Goal: Task Accomplishment & Management: Complete application form

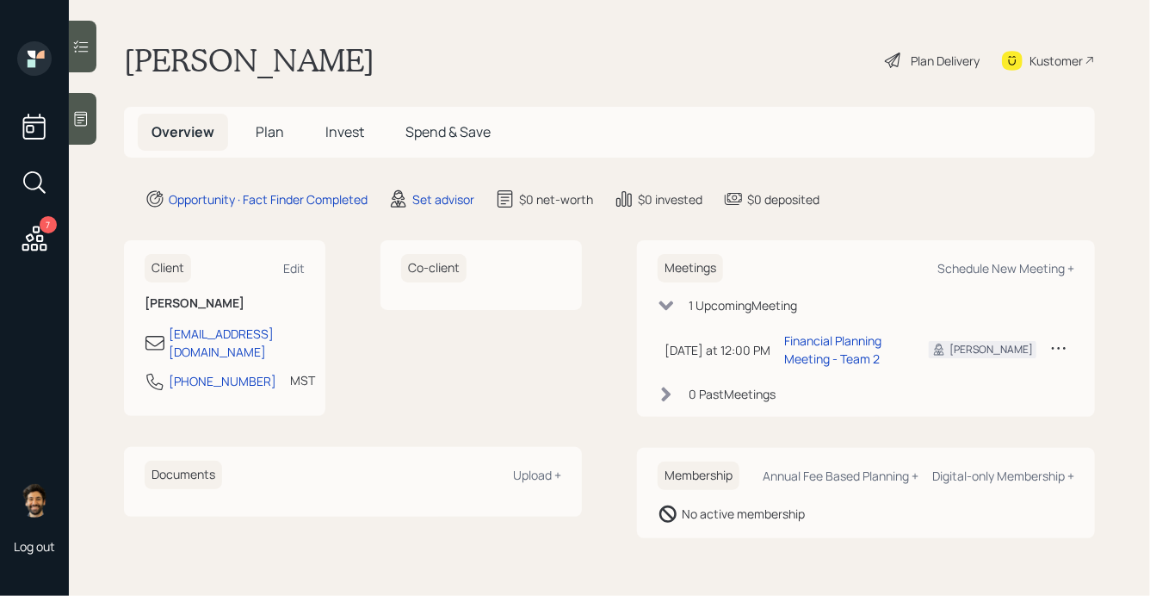
click at [48, 242] on icon at bounding box center [34, 238] width 31 height 31
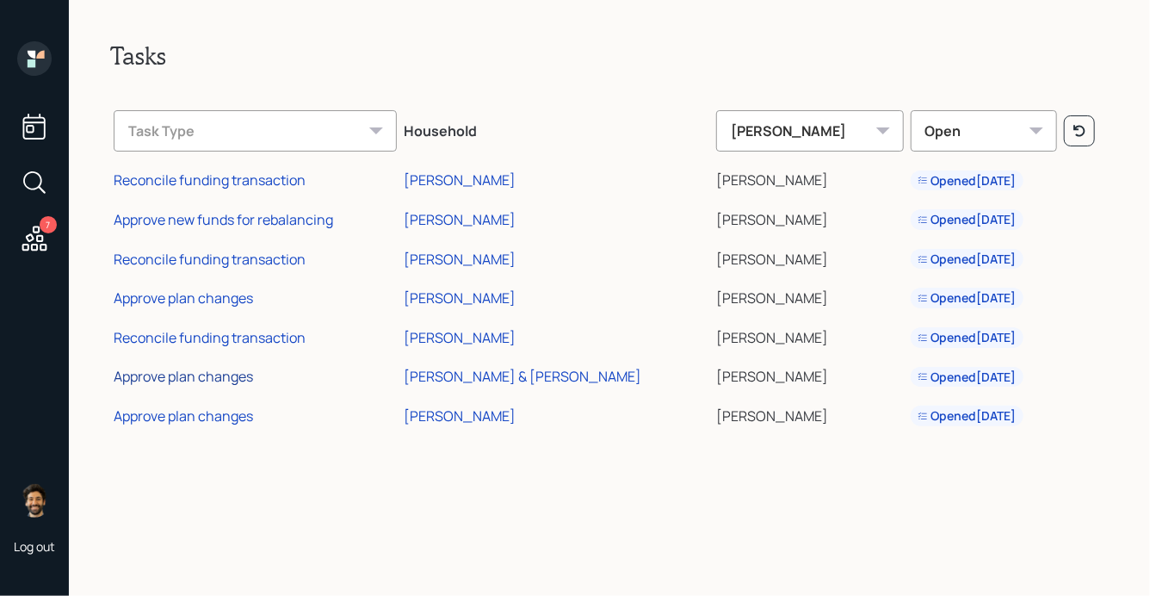
click at [196, 373] on div "Approve plan changes" at bounding box center [183, 376] width 139 height 19
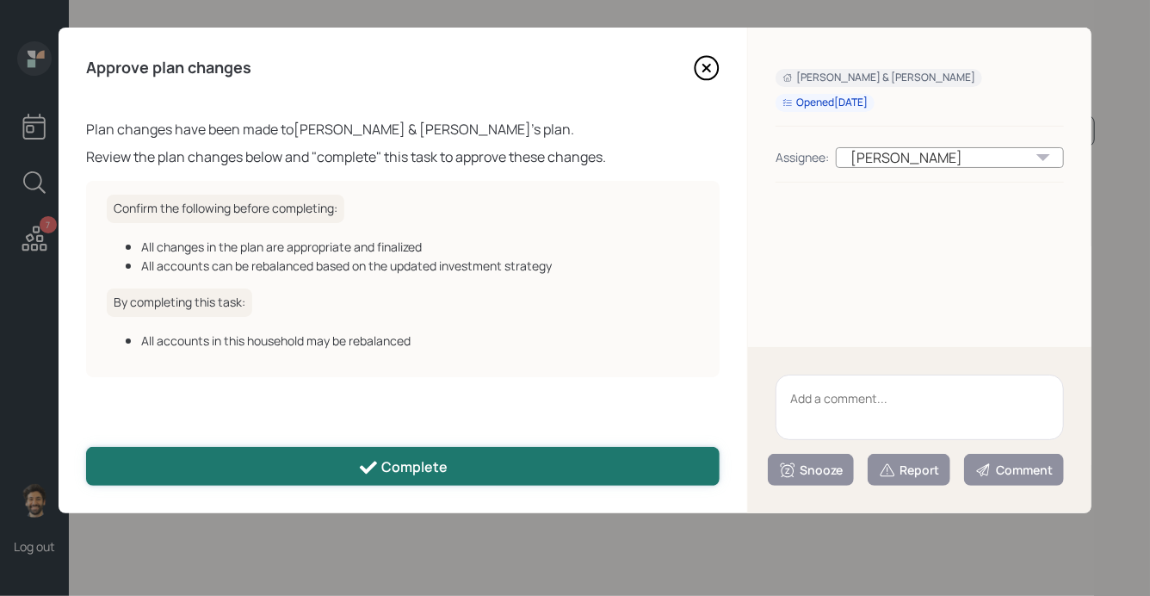
click at [309, 467] on button "Complete" at bounding box center [402, 466] width 633 height 39
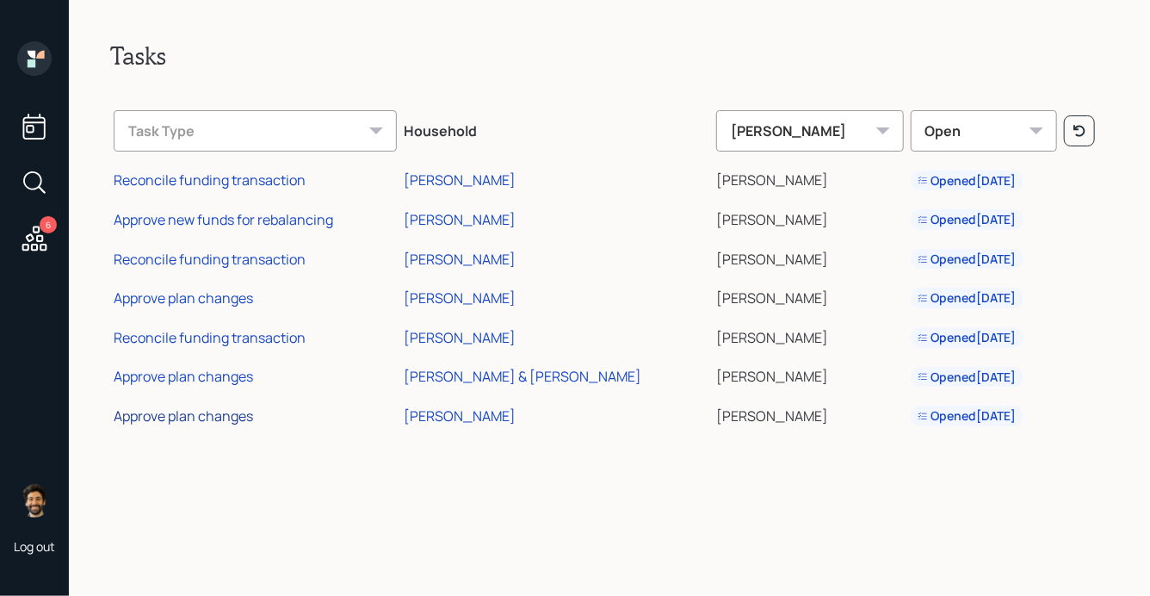
click at [195, 416] on div "Approve plan changes" at bounding box center [183, 415] width 139 height 19
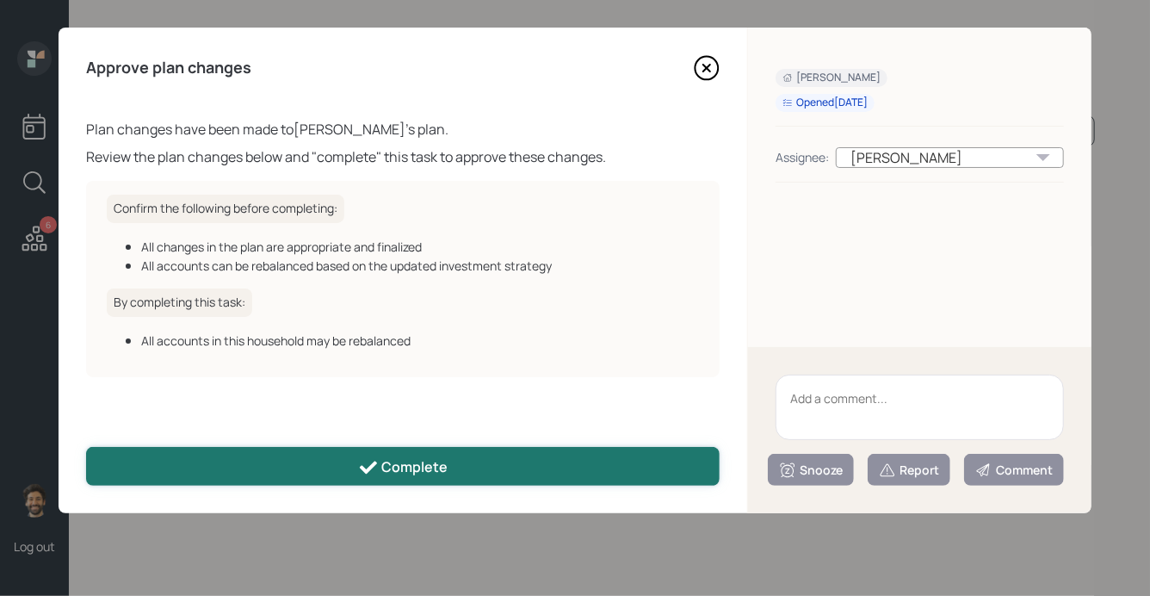
click at [261, 470] on button "Complete" at bounding box center [402, 466] width 633 height 39
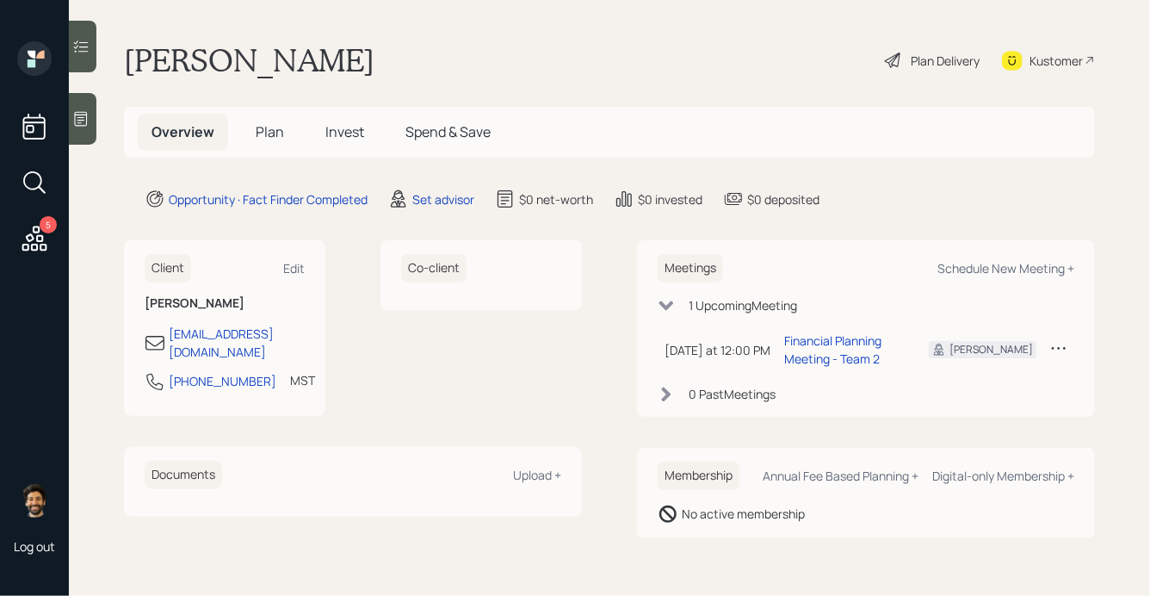
click at [84, 115] on icon at bounding box center [80, 118] width 17 height 17
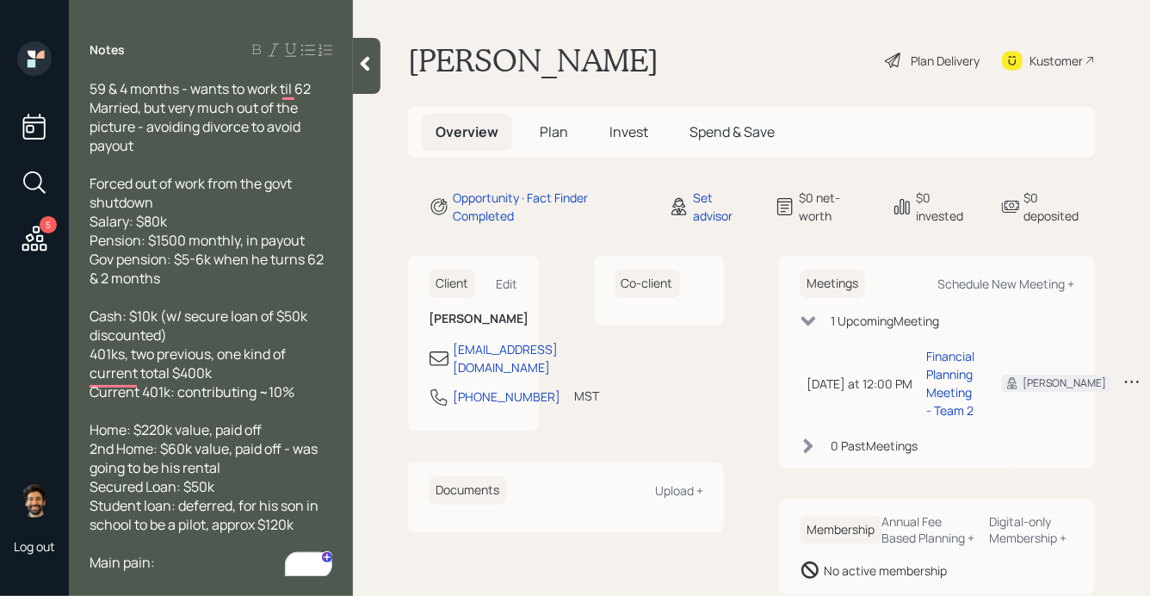
click at [555, 135] on span "Plan" at bounding box center [554, 131] width 28 height 19
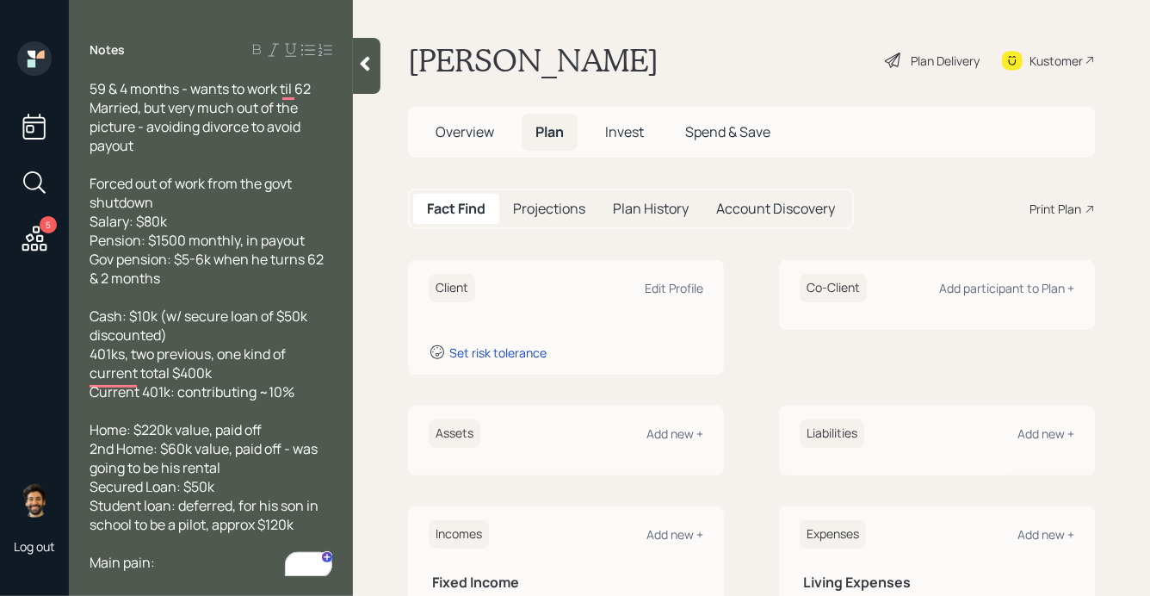
click at [462, 122] on span "Overview" at bounding box center [464, 131] width 59 height 19
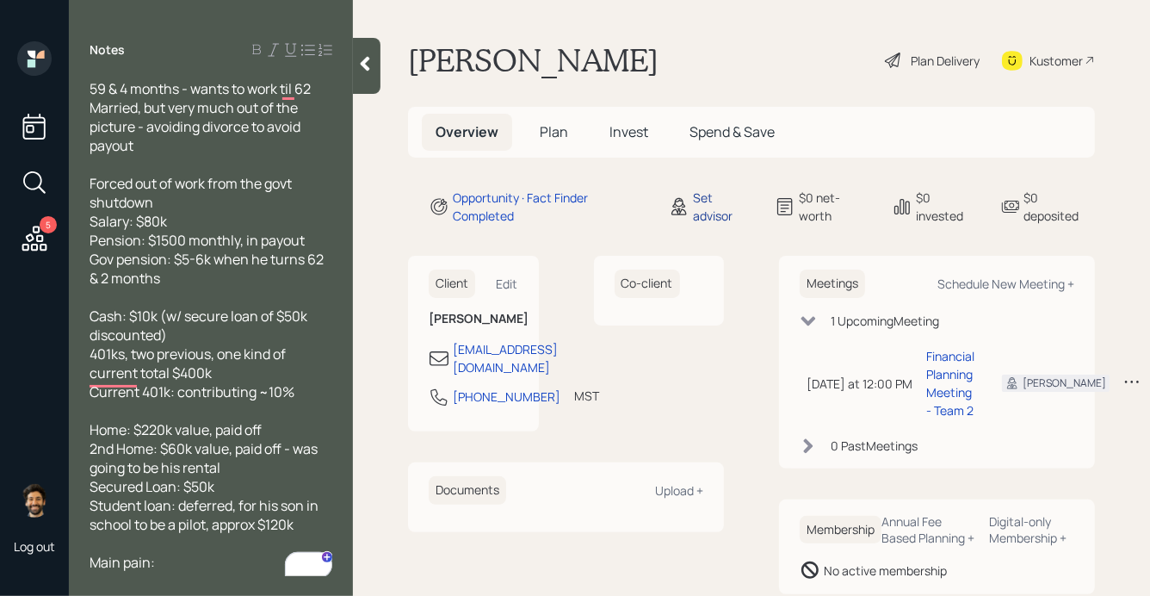
click at [697, 199] on div "Set advisor" at bounding box center [723, 206] width 61 height 36
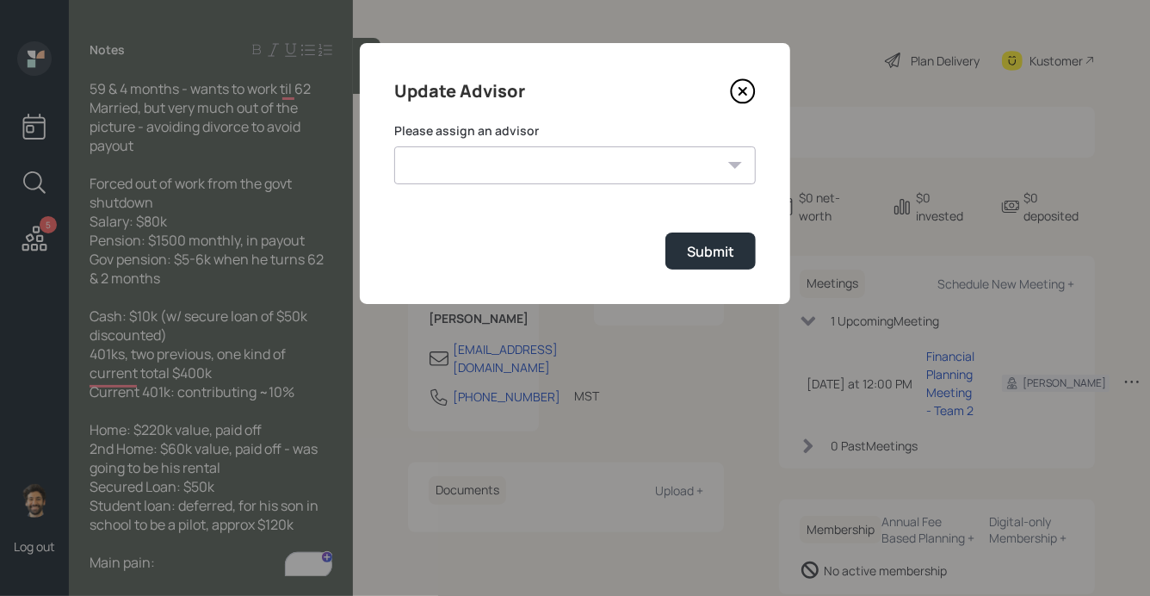
click at [559, 153] on select "[PERSON_NAME] [PERSON_NAME] [PERSON_NAME] End [PERSON_NAME] [PERSON_NAME] [PERS…" at bounding box center [574, 165] width 361 height 38
select select "f14b762f-c7c2-4b89-9227-8fa891345eea"
click at [394, 146] on select "[PERSON_NAME] [PERSON_NAME] [PERSON_NAME] End [PERSON_NAME] [PERSON_NAME] [PERS…" at bounding box center [574, 165] width 361 height 38
click at [706, 257] on div "Submit" at bounding box center [710, 251] width 47 height 19
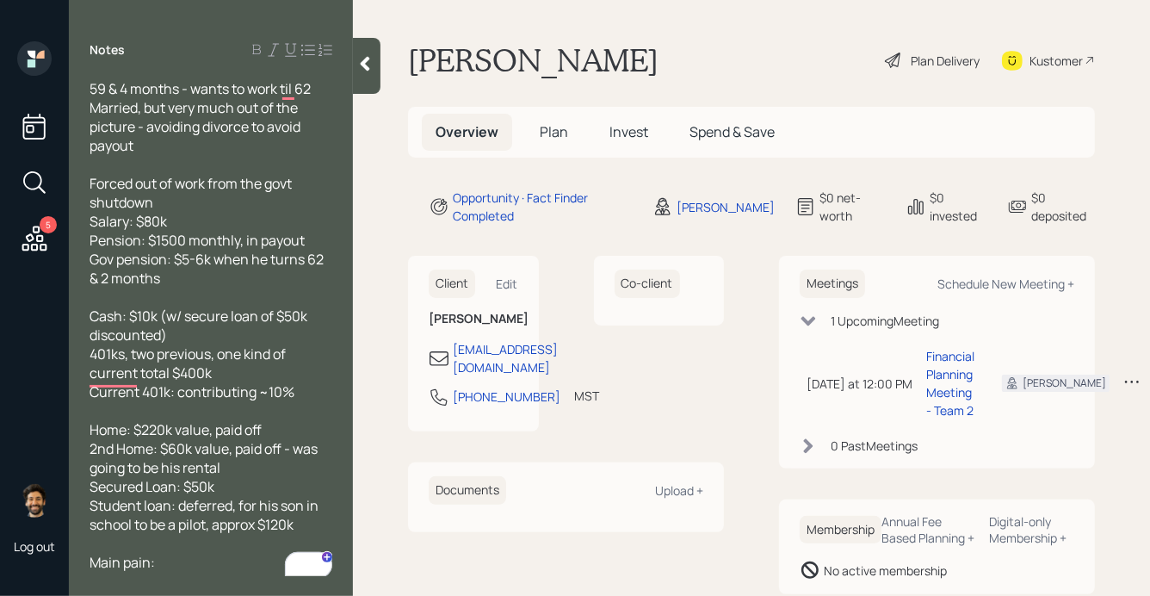
click at [544, 120] on h5 "Plan" at bounding box center [554, 132] width 56 height 37
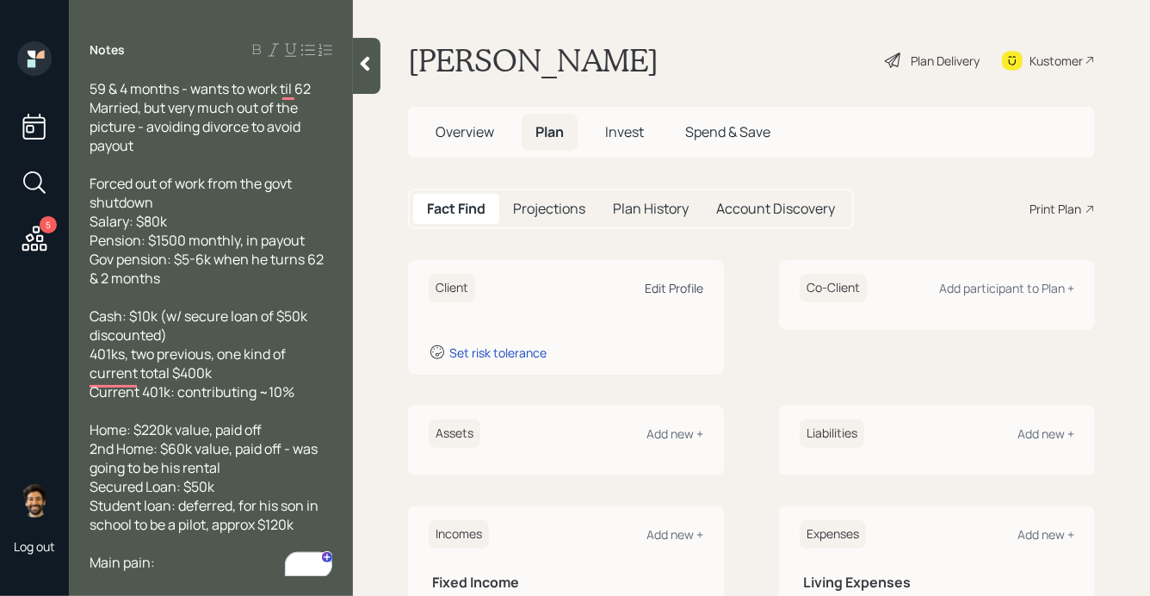
click at [673, 291] on div "Edit Profile" at bounding box center [674, 288] width 59 height 16
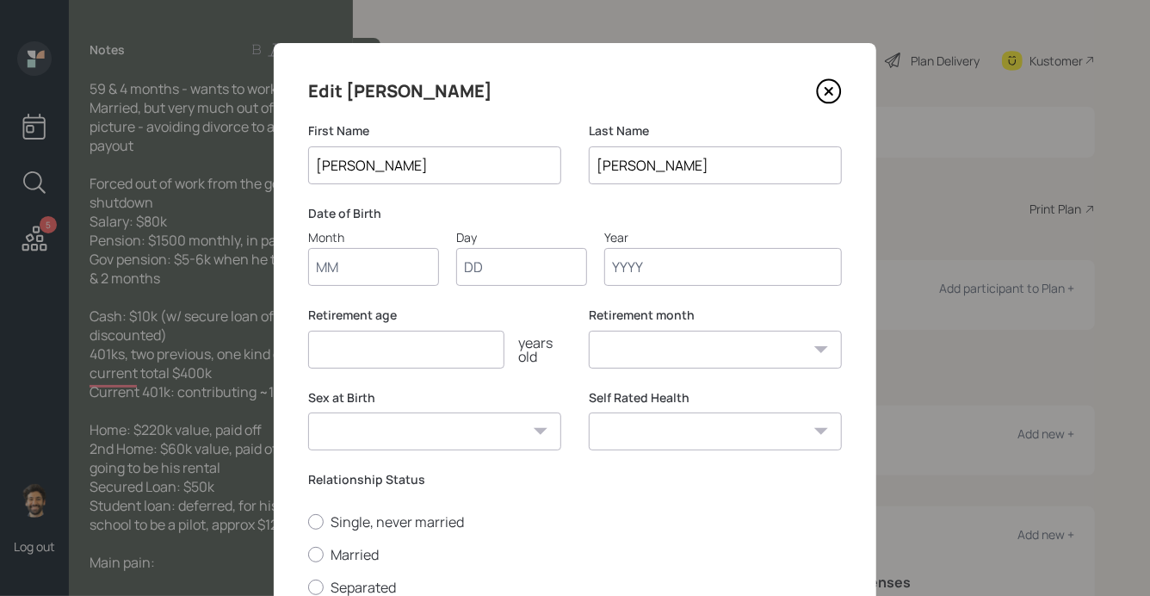
click at [366, 271] on input "Month" at bounding box center [373, 267] width 131 height 38
type input "01"
type input "1950"
select select "1"
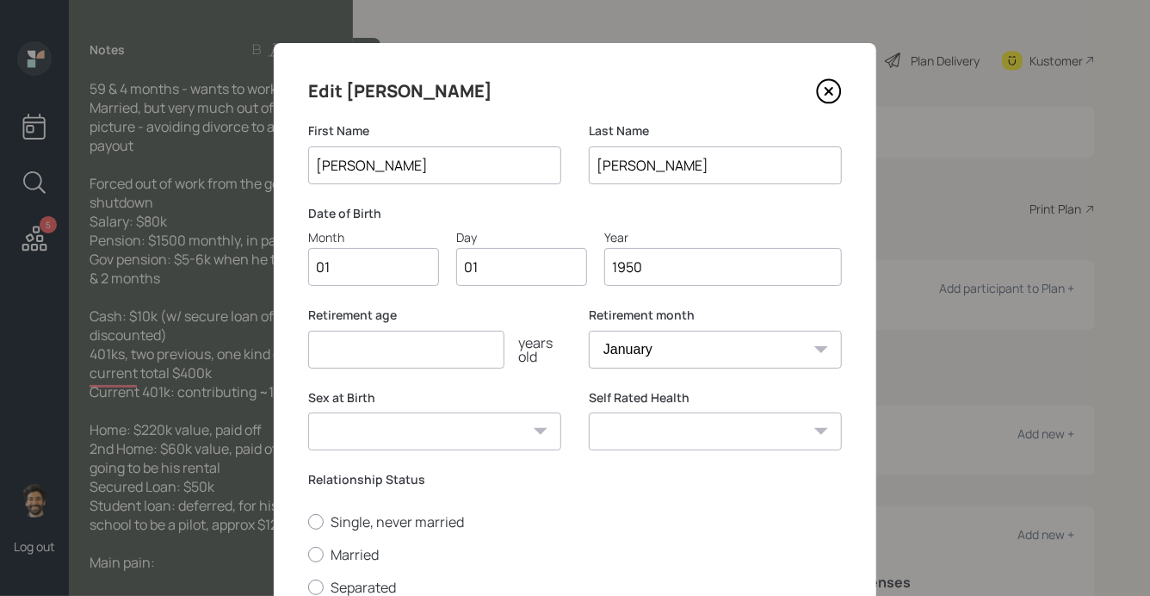
type input "1950"
click at [377, 343] on input "number" at bounding box center [406, 349] width 196 height 38
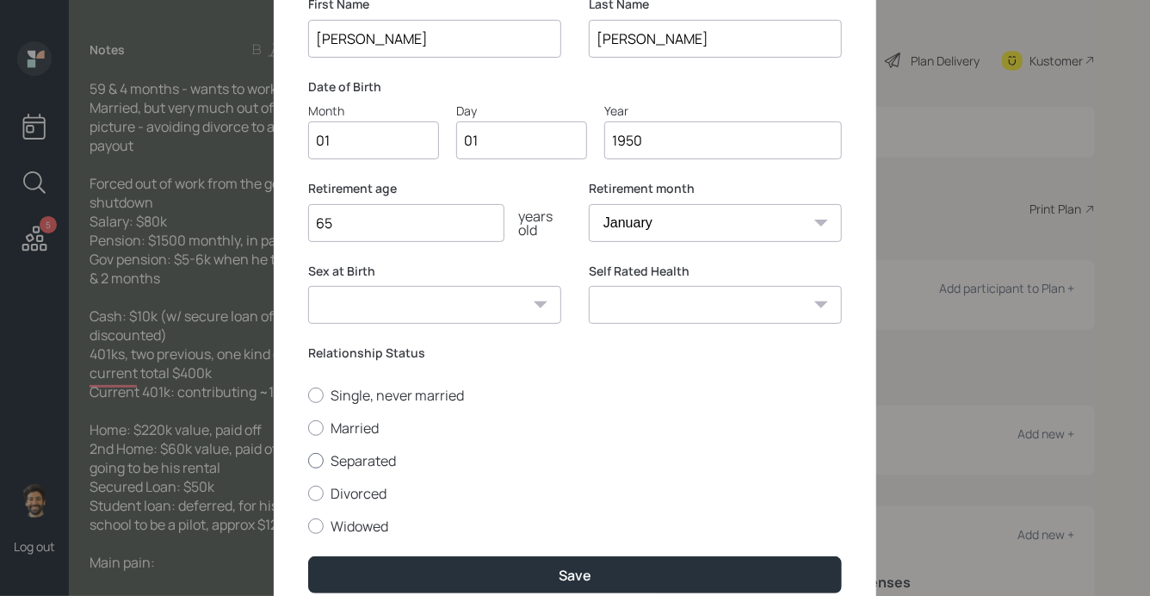
scroll to position [145, 0]
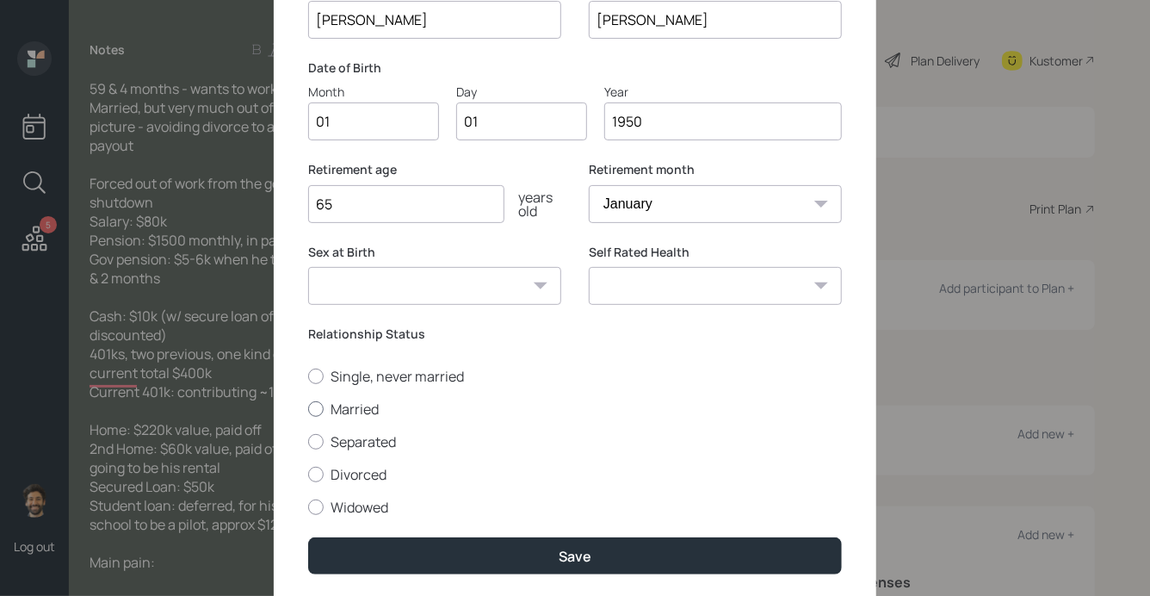
type input "65"
click at [324, 399] on label "Married" at bounding box center [575, 408] width 534 height 19
click at [308, 408] on input "Married" at bounding box center [307, 408] width 1 height 1
radio input "true"
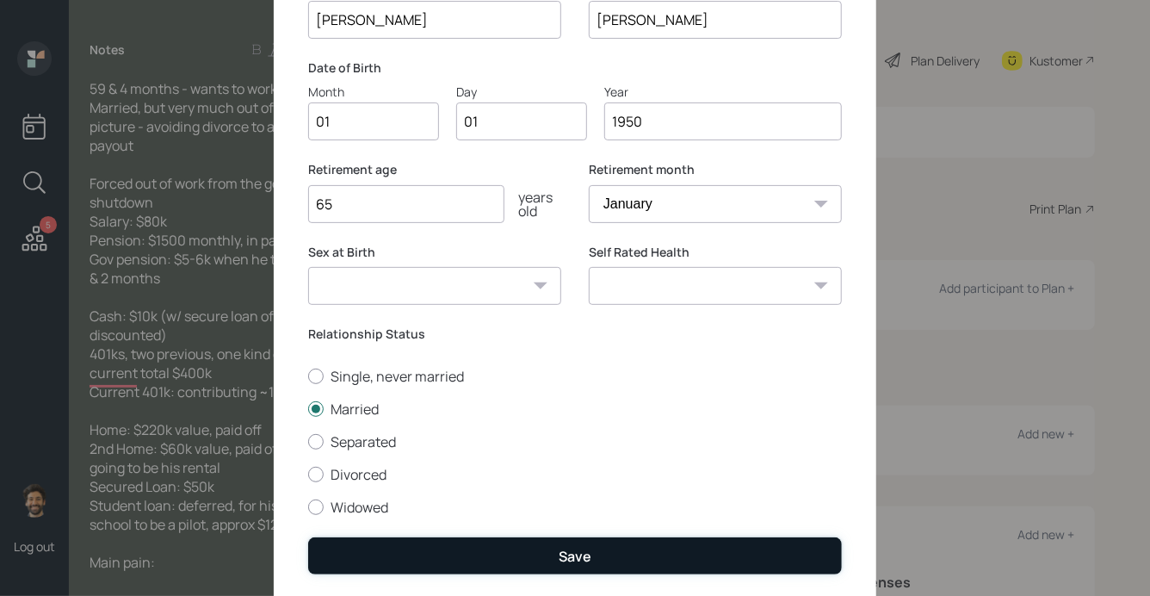
click at [347, 550] on button "Save" at bounding box center [575, 555] width 534 height 37
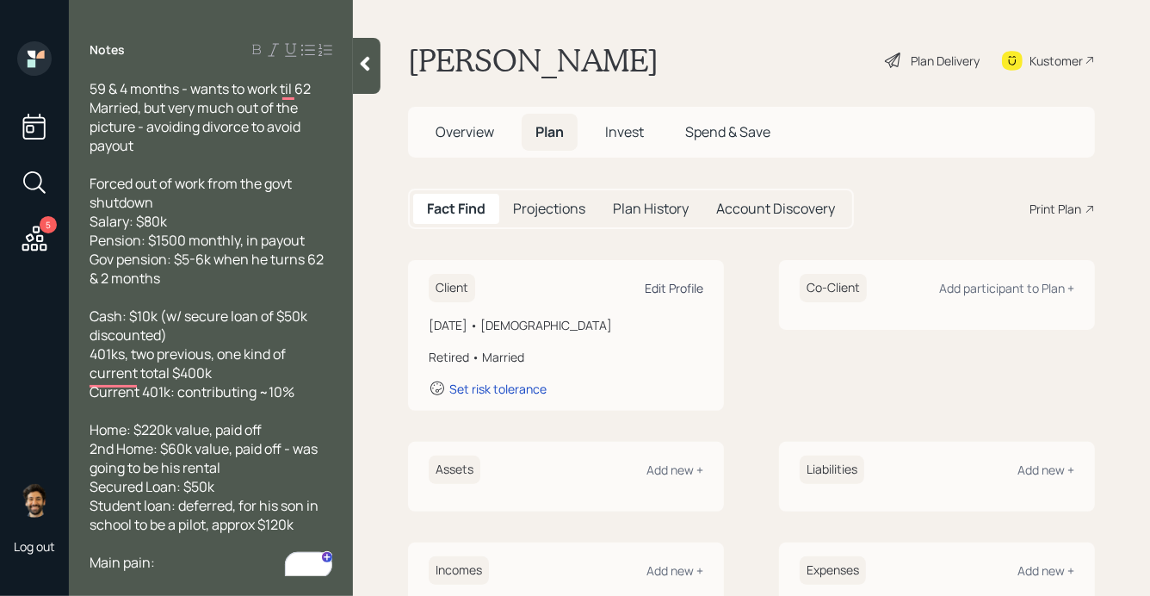
click at [676, 283] on div "Edit Profile" at bounding box center [674, 288] width 59 height 16
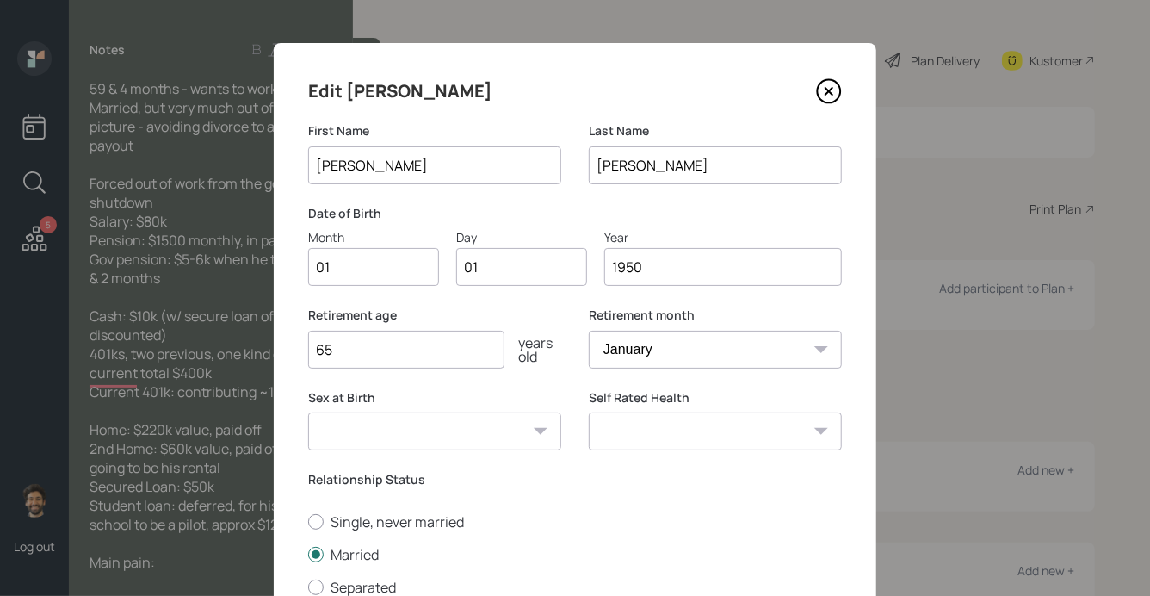
click at [670, 267] on input "1950" at bounding box center [723, 267] width 238 height 38
type input "1965"
click at [421, 346] on input "65" at bounding box center [406, 349] width 196 height 38
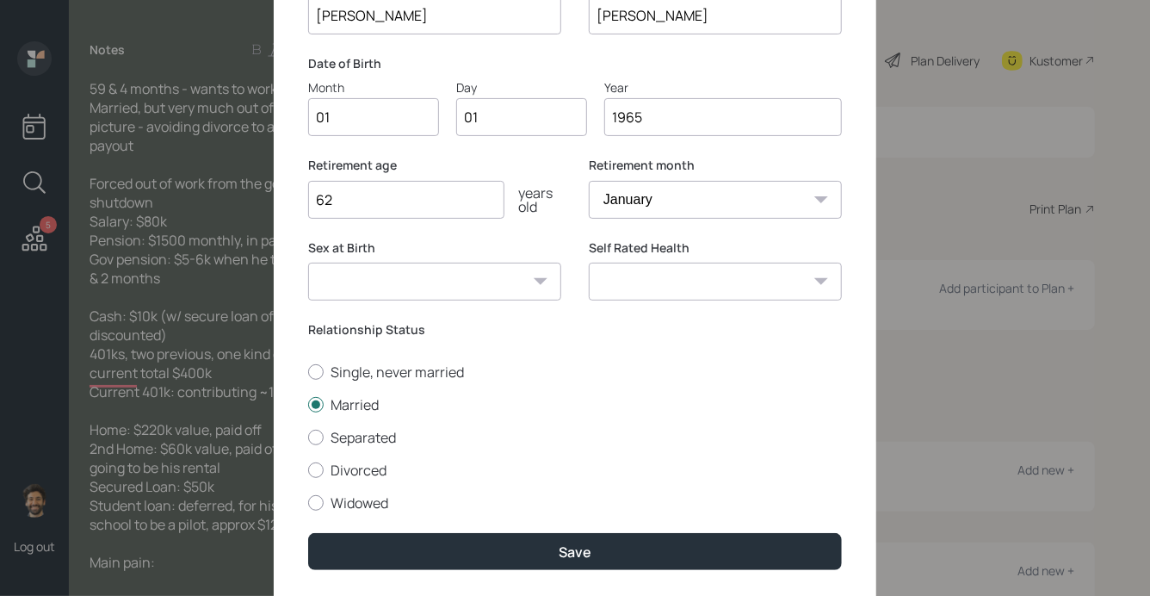
scroll to position [202, 0]
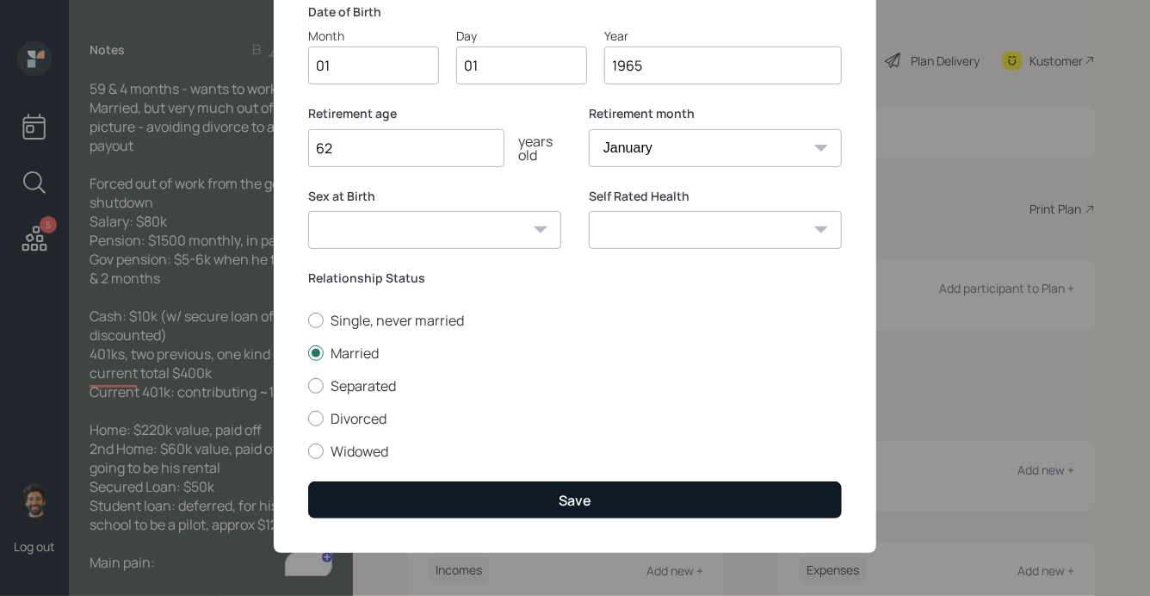
type input "62"
click at [370, 497] on button "Save" at bounding box center [575, 499] width 534 height 37
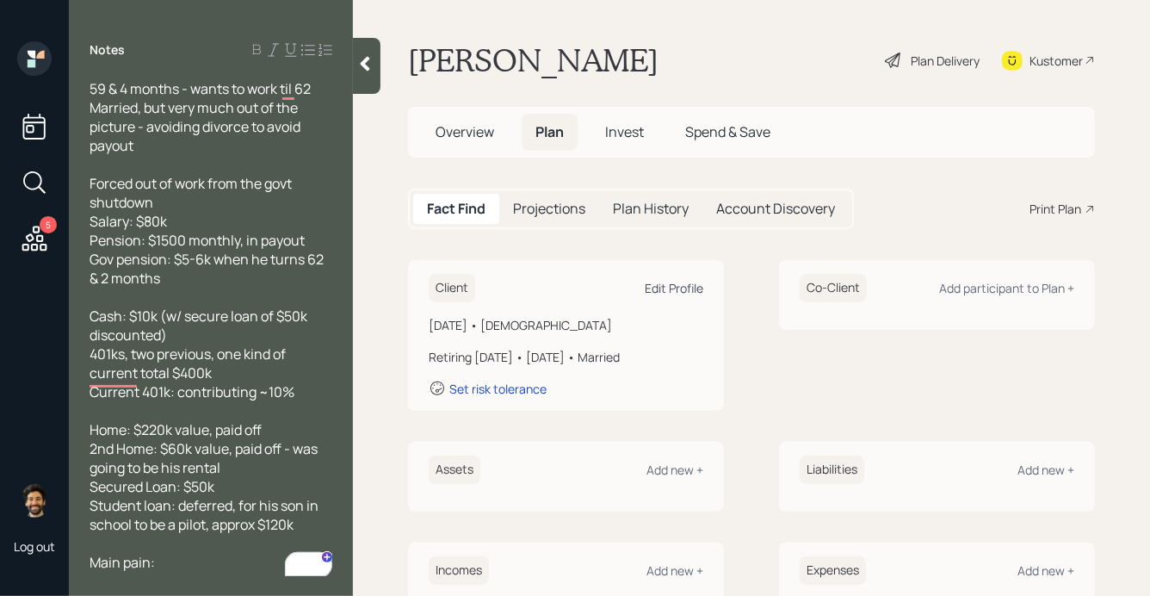
click at [664, 281] on div "Edit Profile" at bounding box center [674, 288] width 59 height 16
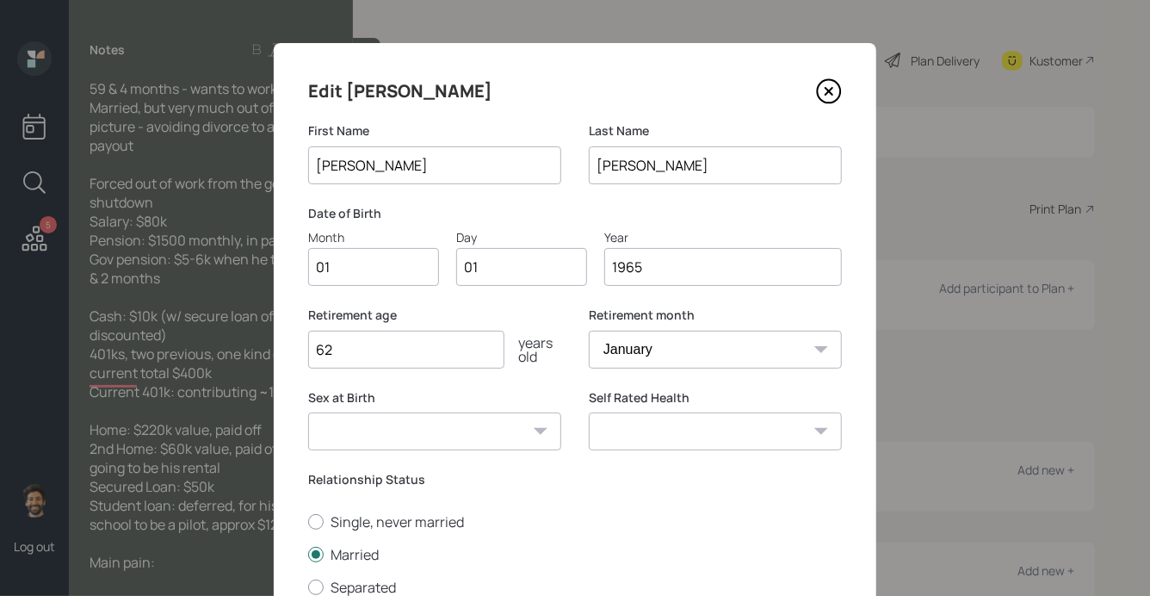
click at [654, 263] on input "1965" at bounding box center [723, 267] width 238 height 38
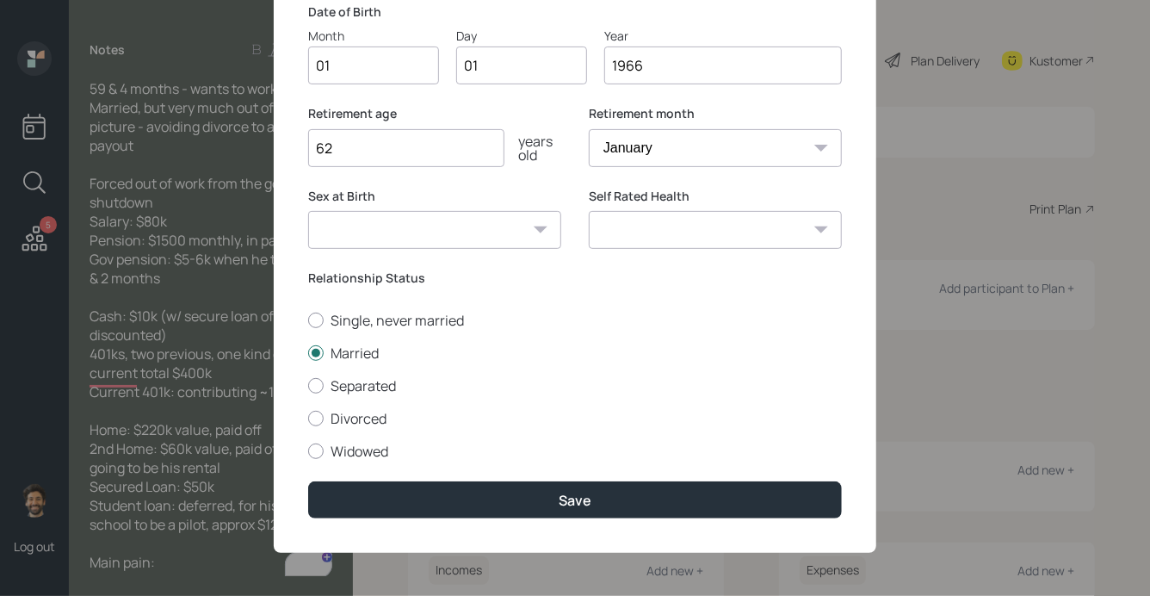
type input "1966"
click at [444, 479] on div "Edit [PERSON_NAME] First Name [PERSON_NAME] Last Name [PERSON_NAME] Date of Bir…" at bounding box center [575, 197] width 602 height 711
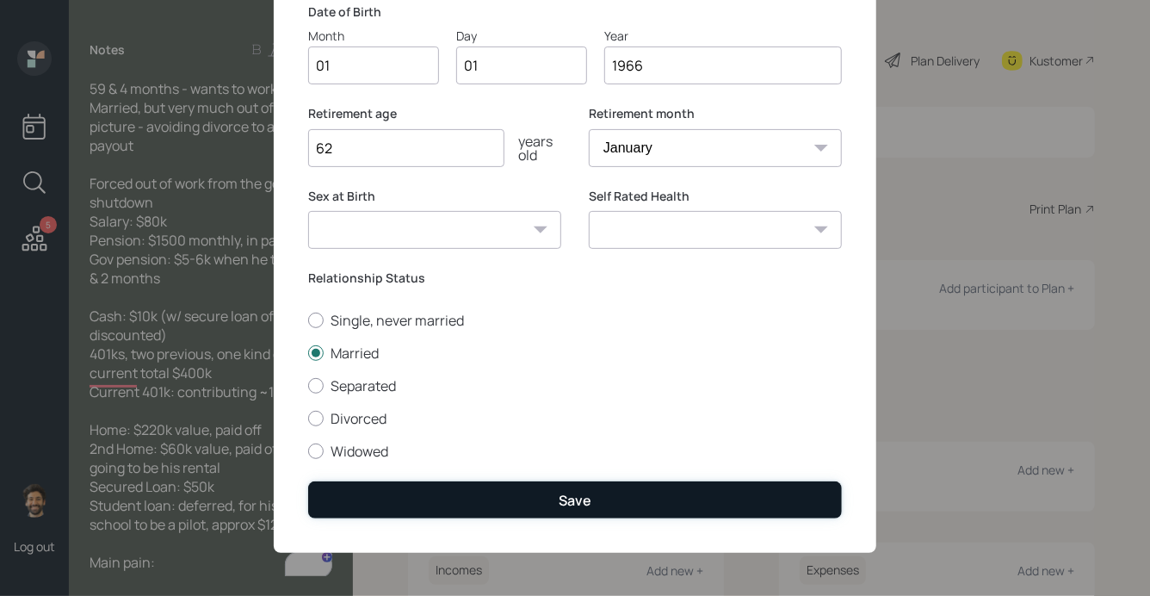
click at [444, 518] on button "Save" at bounding box center [575, 499] width 534 height 37
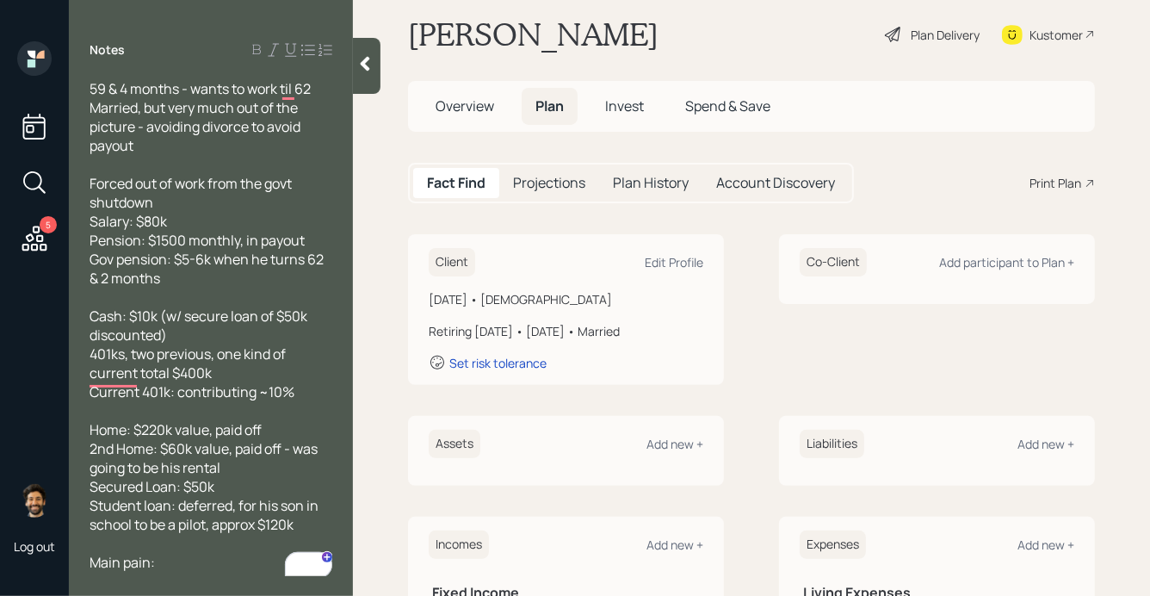
scroll to position [27, 0]
click at [665, 253] on div "Edit Profile" at bounding box center [674, 261] width 59 height 16
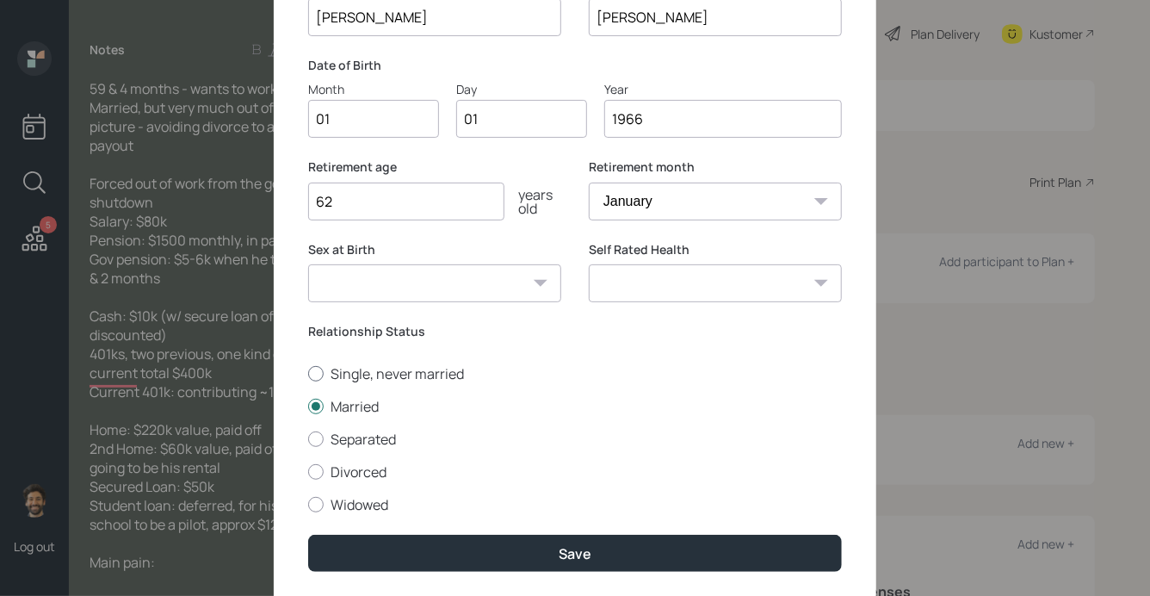
scroll to position [202, 0]
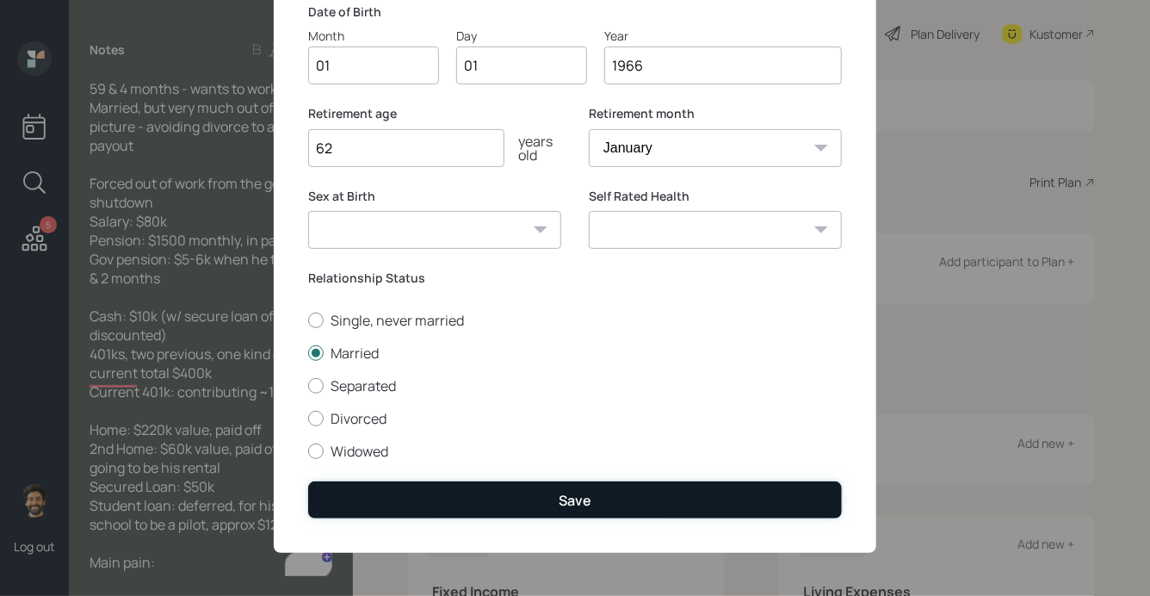
click at [362, 486] on button "Save" at bounding box center [575, 499] width 534 height 37
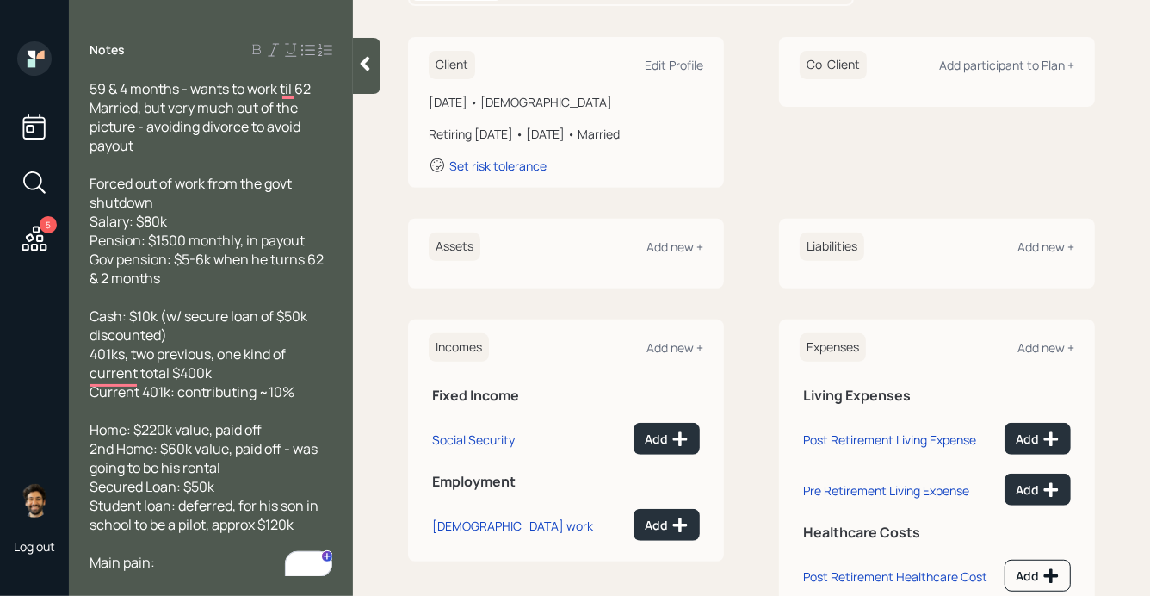
scroll to position [279, 0]
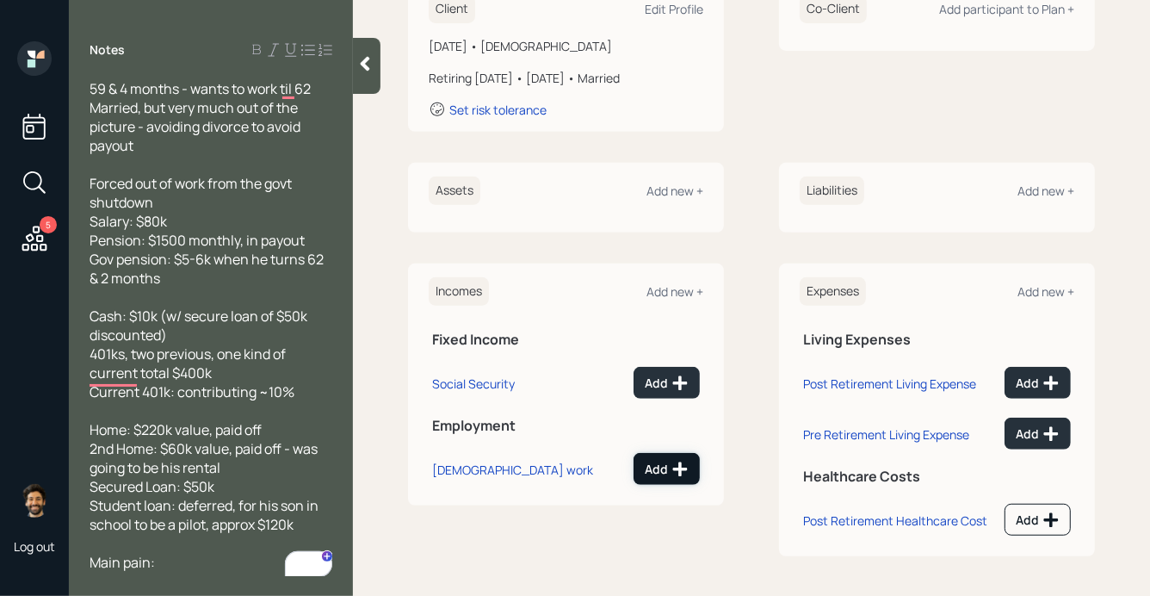
click at [656, 473] on div "Add" at bounding box center [667, 468] width 44 height 17
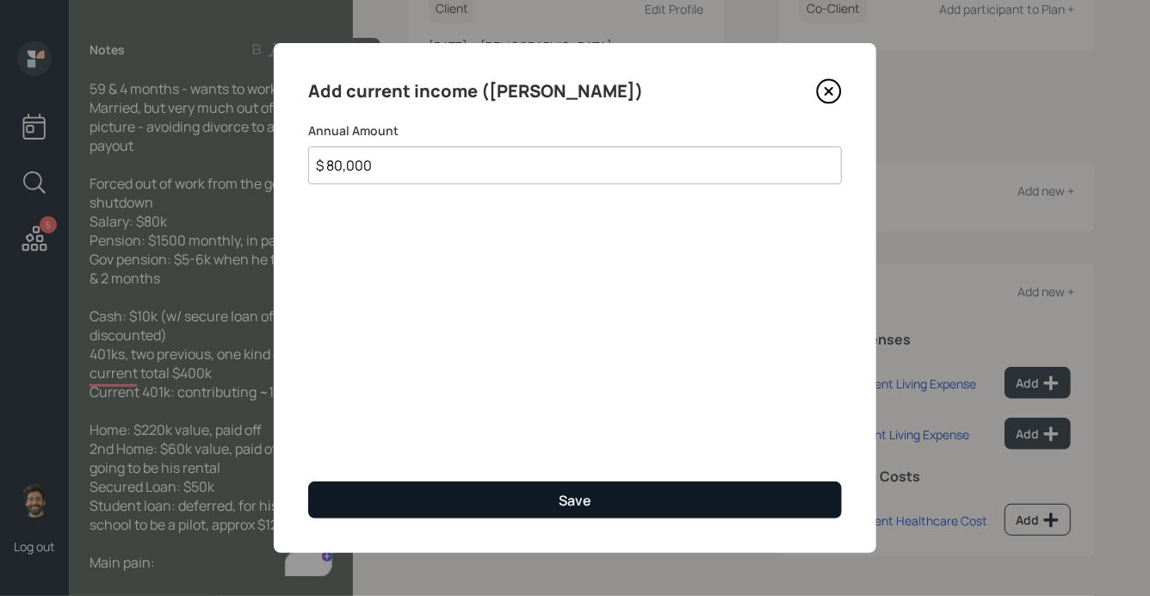
type input "$ 80,000"
click at [343, 487] on button "Save" at bounding box center [575, 499] width 534 height 37
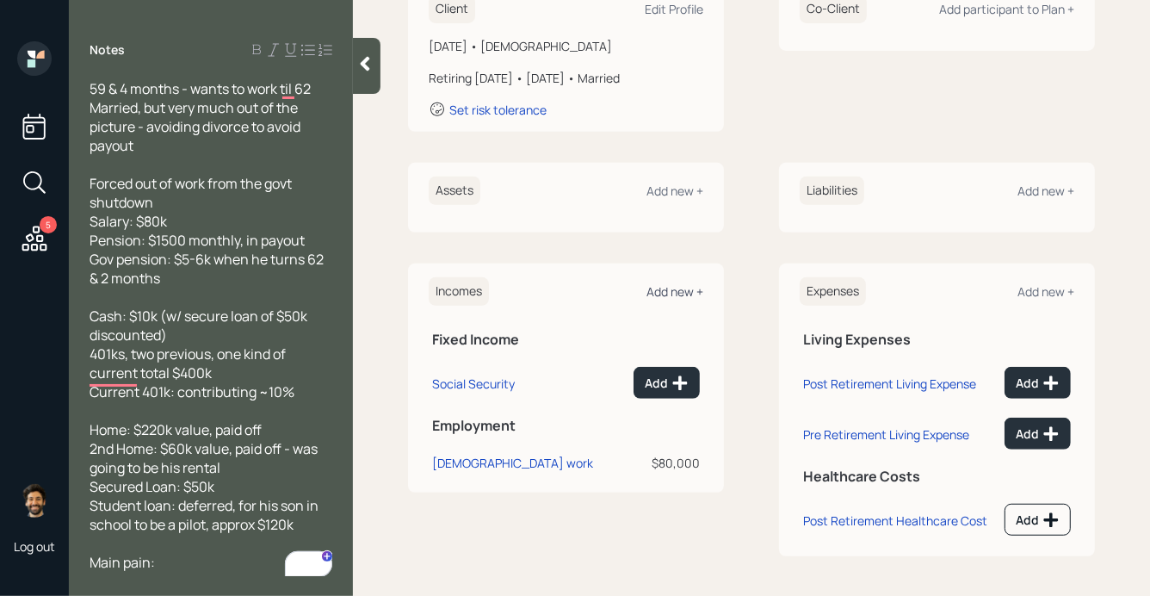
click at [661, 284] on div "Add new +" at bounding box center [674, 291] width 57 height 16
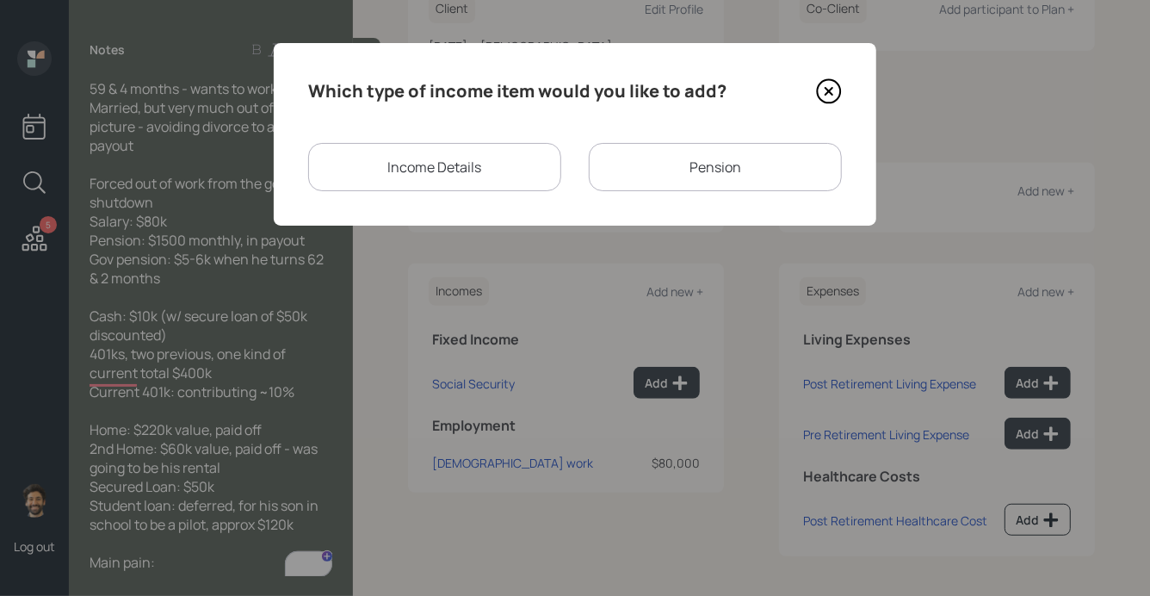
click at [615, 160] on div "Pension" at bounding box center [715, 167] width 253 height 48
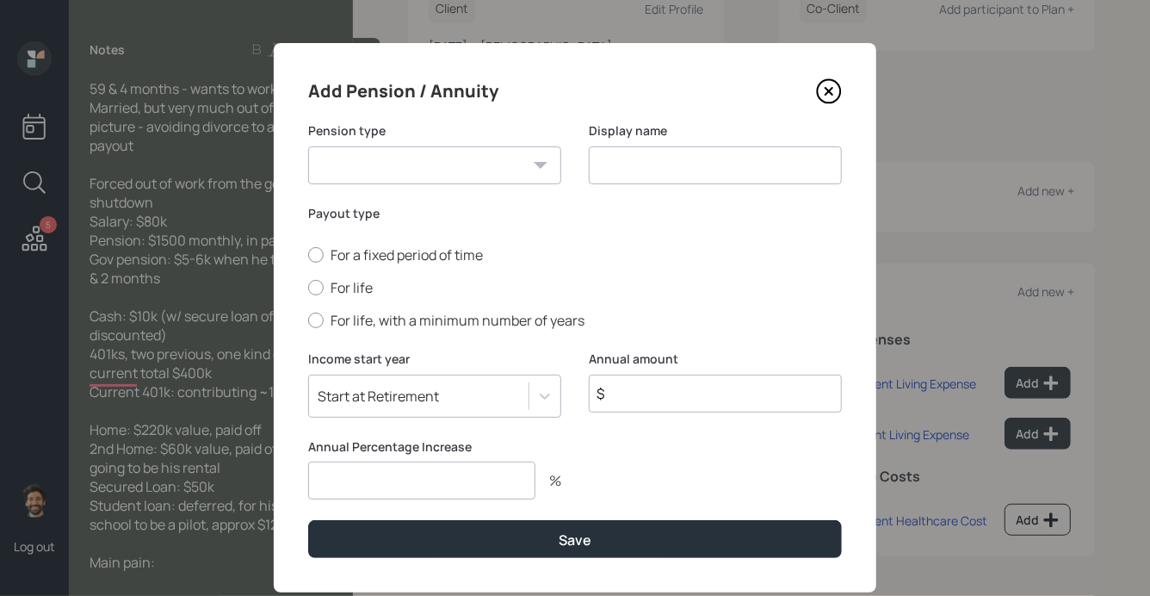
click at [393, 168] on select "Pension Annuity" at bounding box center [434, 165] width 253 height 38
select select "pension"
click at [308, 146] on select "Pension Annuity" at bounding box center [434, 165] width 253 height 38
click at [616, 164] on input at bounding box center [715, 165] width 253 height 38
type input "Pension"
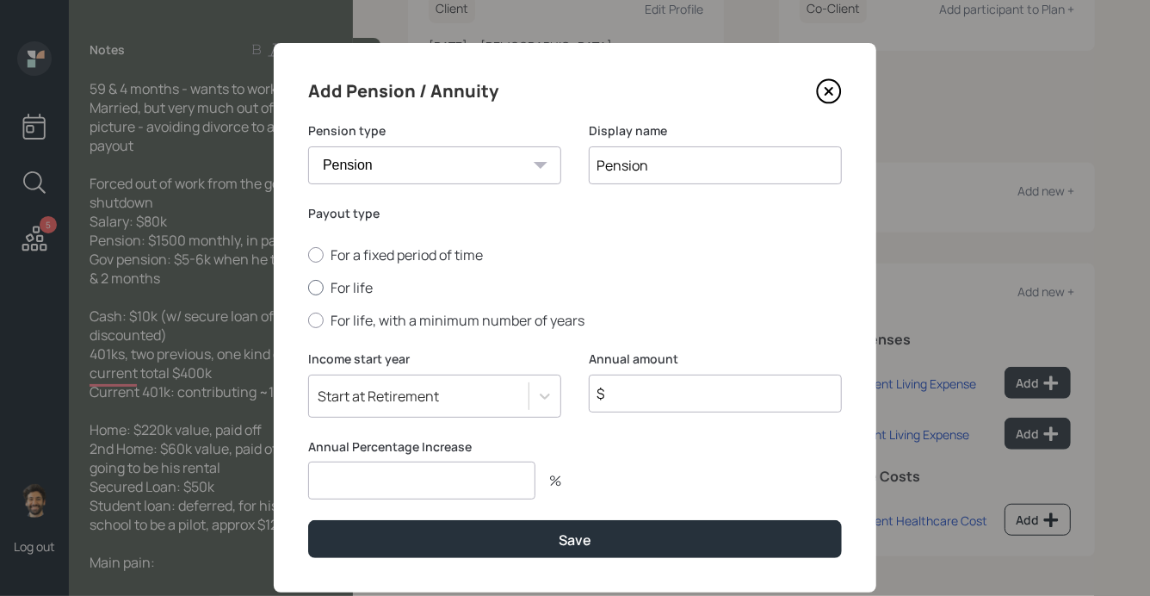
click at [323, 287] on div at bounding box center [315, 287] width 15 height 15
click at [308, 287] on input "For life" at bounding box center [307, 287] width 1 height 1
radio input "true"
click at [636, 398] on input "$" at bounding box center [715, 393] width 253 height 38
type input "$ 18,000"
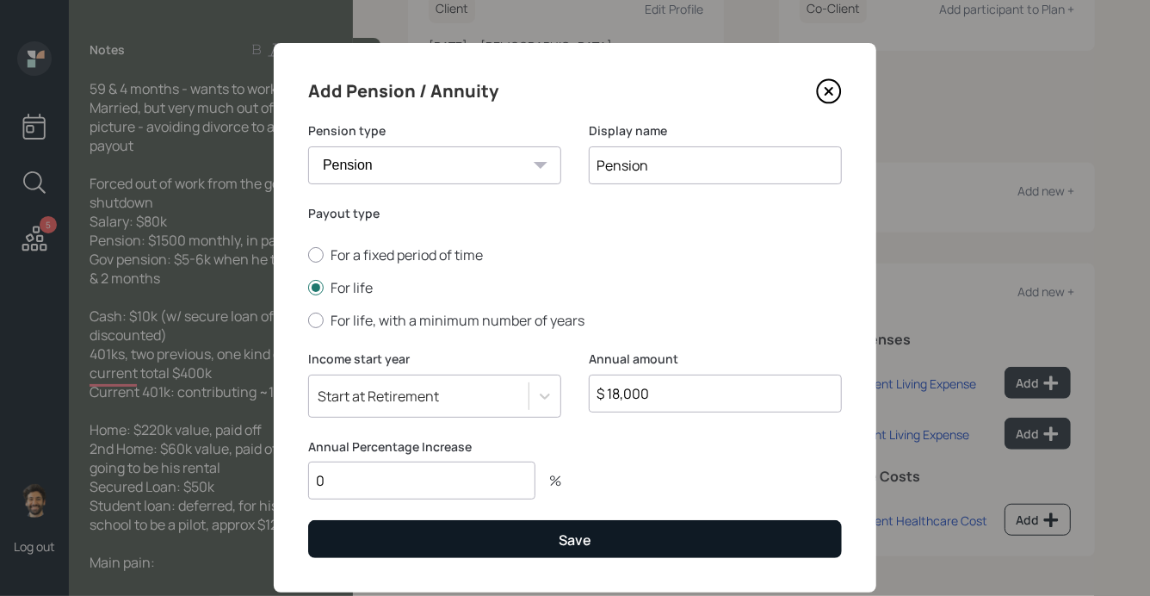
type input "0"
click at [454, 552] on button "Save" at bounding box center [575, 538] width 534 height 37
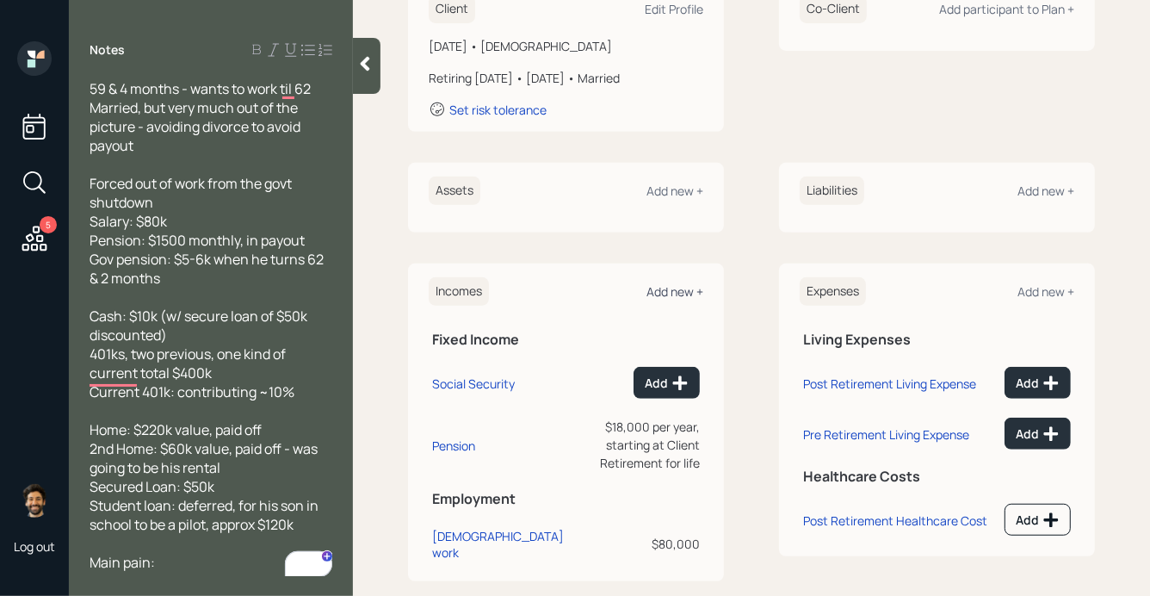
click at [677, 287] on div "Add new +" at bounding box center [674, 291] width 57 height 16
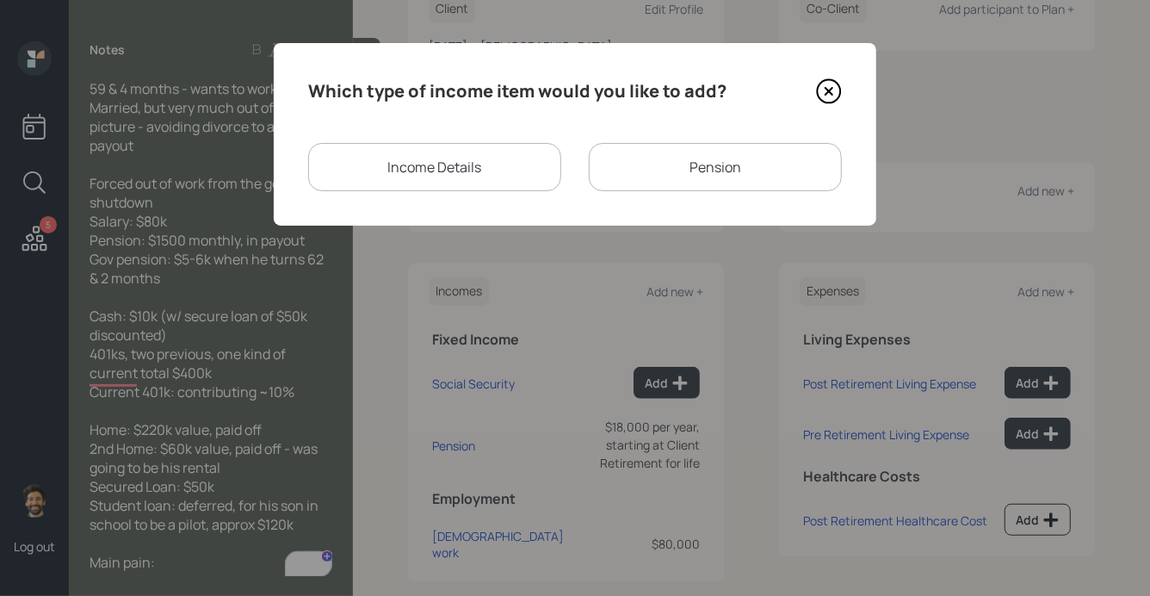
click at [656, 171] on div "Pension" at bounding box center [715, 167] width 253 height 48
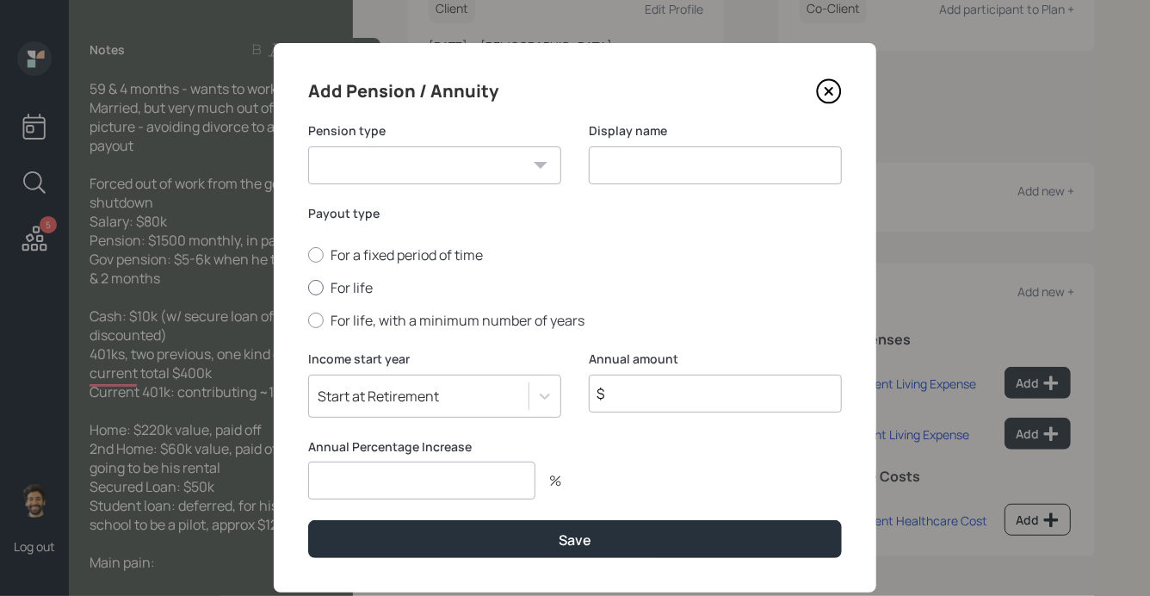
click at [337, 285] on label "For life" at bounding box center [575, 287] width 534 height 19
click at [308, 287] on input "For life" at bounding box center [307, 287] width 1 height 1
radio input "true"
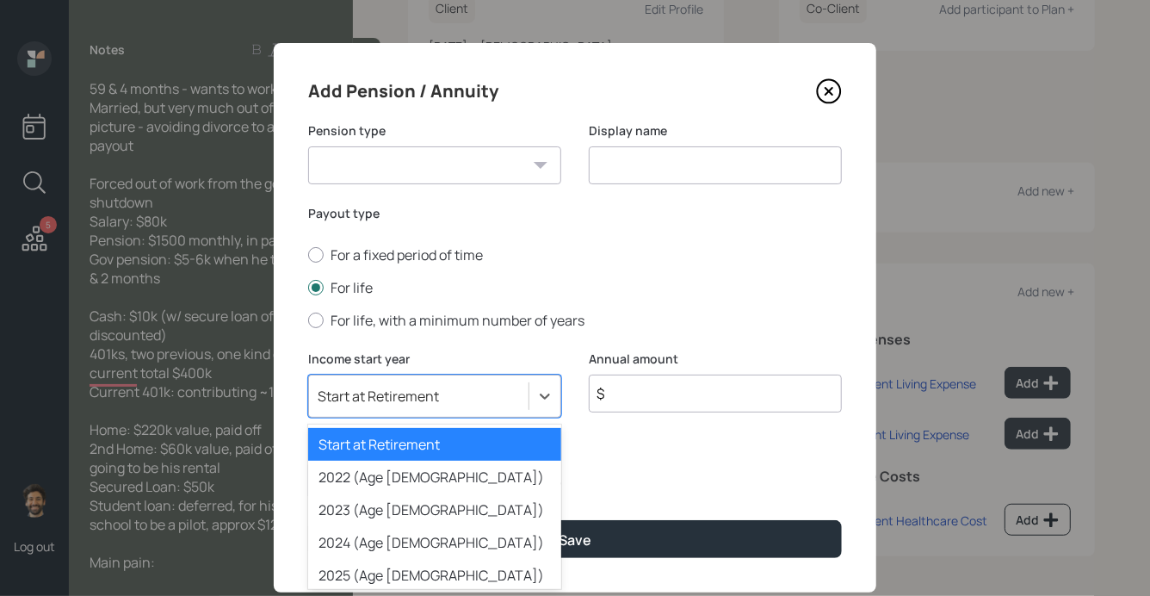
click at [374, 398] on div "option Start at Retirement selected, 1 of 79. 79 results available. Use Up and …" at bounding box center [434, 395] width 253 height 43
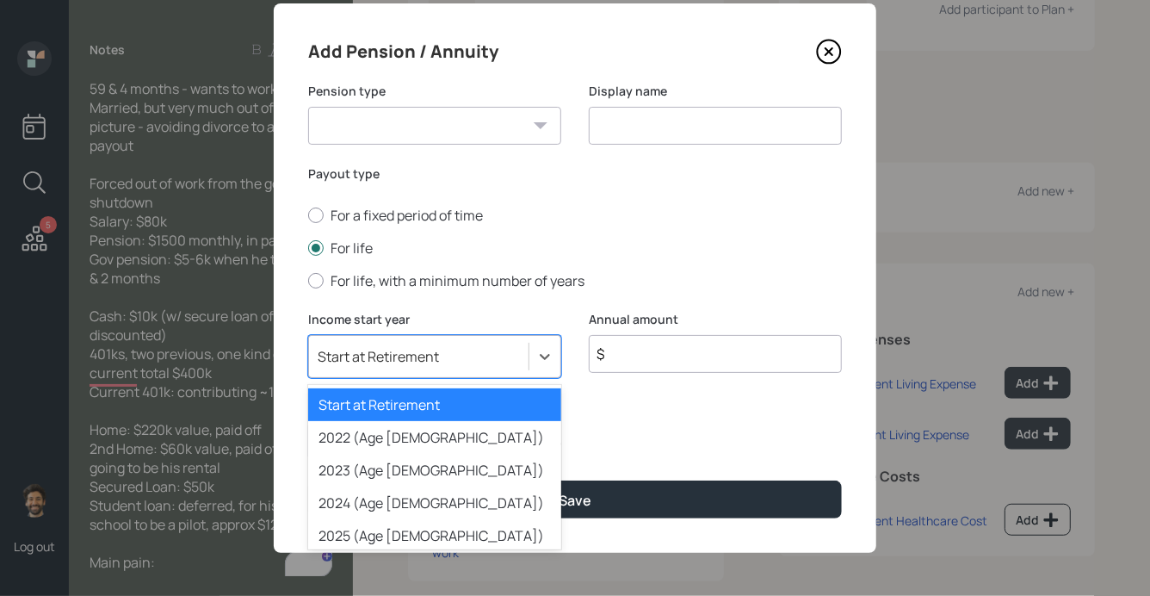
click at [373, 403] on div "Start at Retirement" at bounding box center [434, 404] width 253 height 33
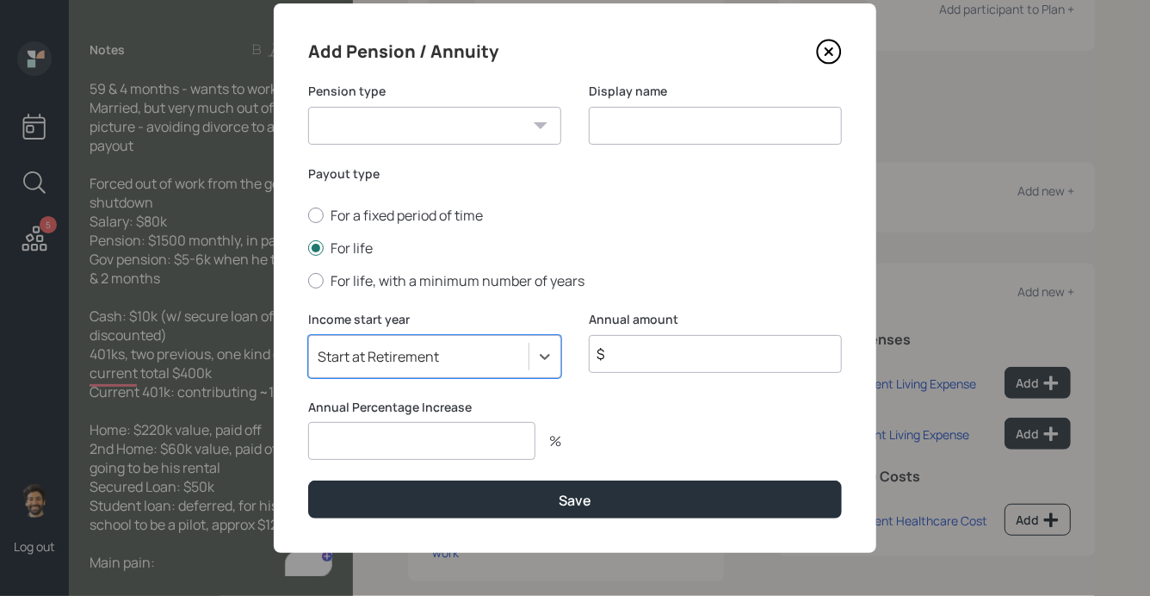
click at [639, 338] on input "$" at bounding box center [715, 354] width 253 height 38
type input "$ 60,000"
click at [621, 135] on input at bounding box center [715, 126] width 253 height 38
type input "Pension"
click at [435, 121] on select "Pension Annuity" at bounding box center [434, 126] width 253 height 38
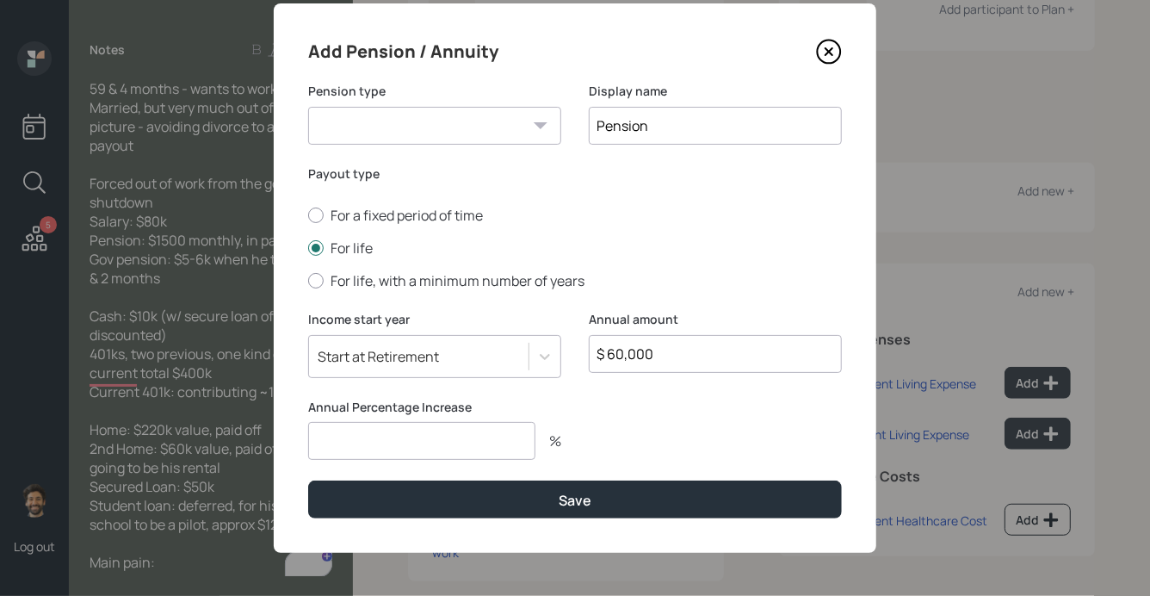
select select "pension"
click at [308, 107] on select "Pension Annuity" at bounding box center [434, 126] width 253 height 38
click at [341, 430] on input "number" at bounding box center [421, 441] width 227 height 38
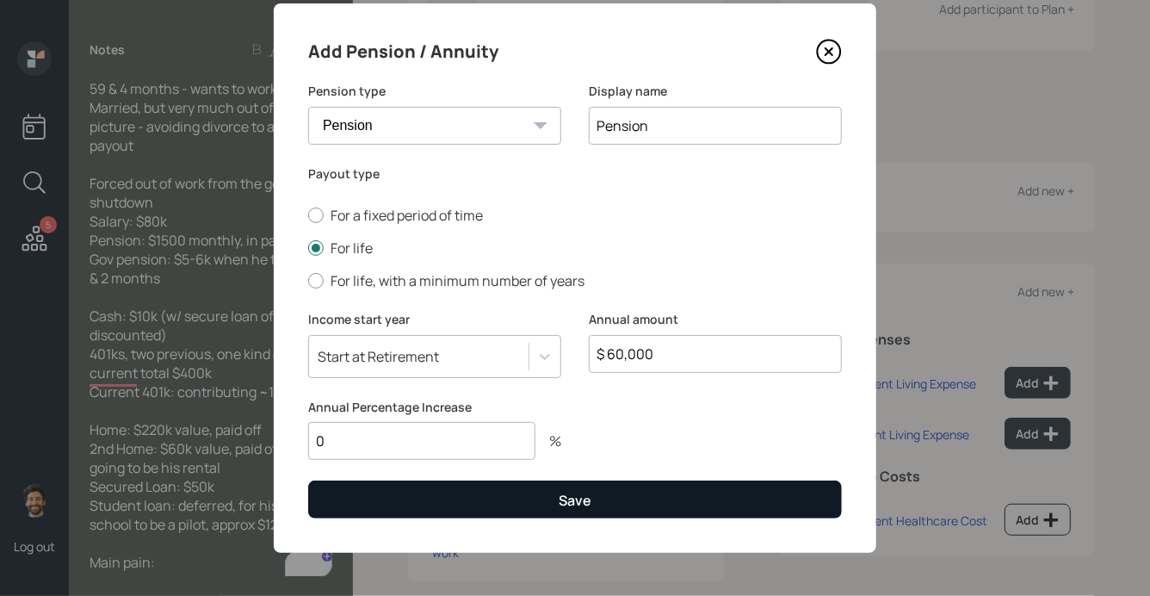
type input "0"
click at [335, 499] on button "Save" at bounding box center [575, 498] width 534 height 37
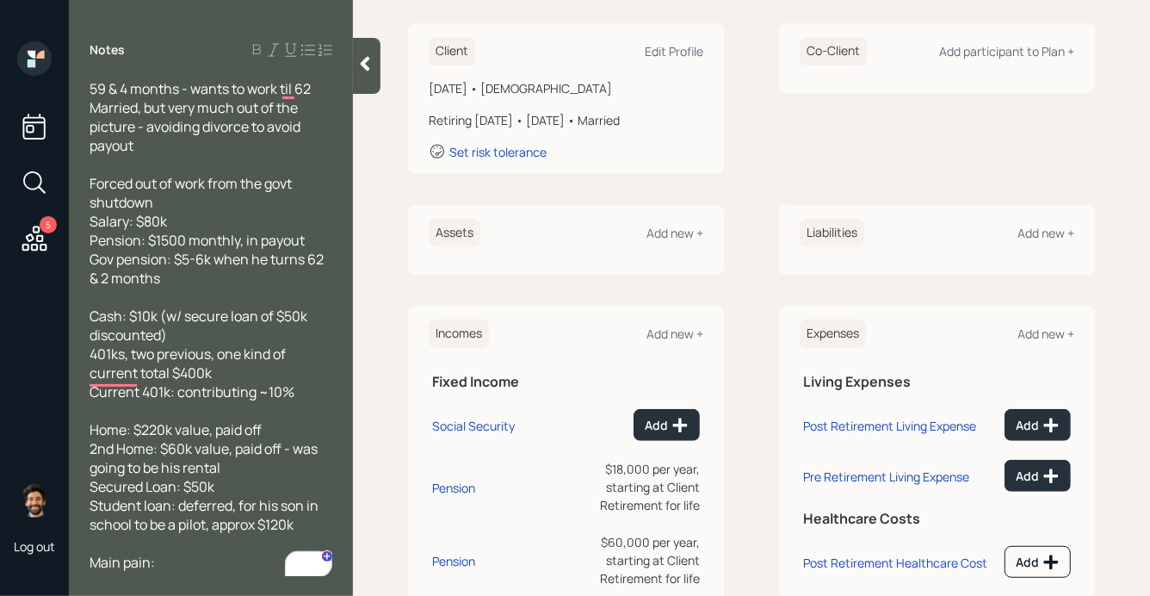
scroll to position [229, 0]
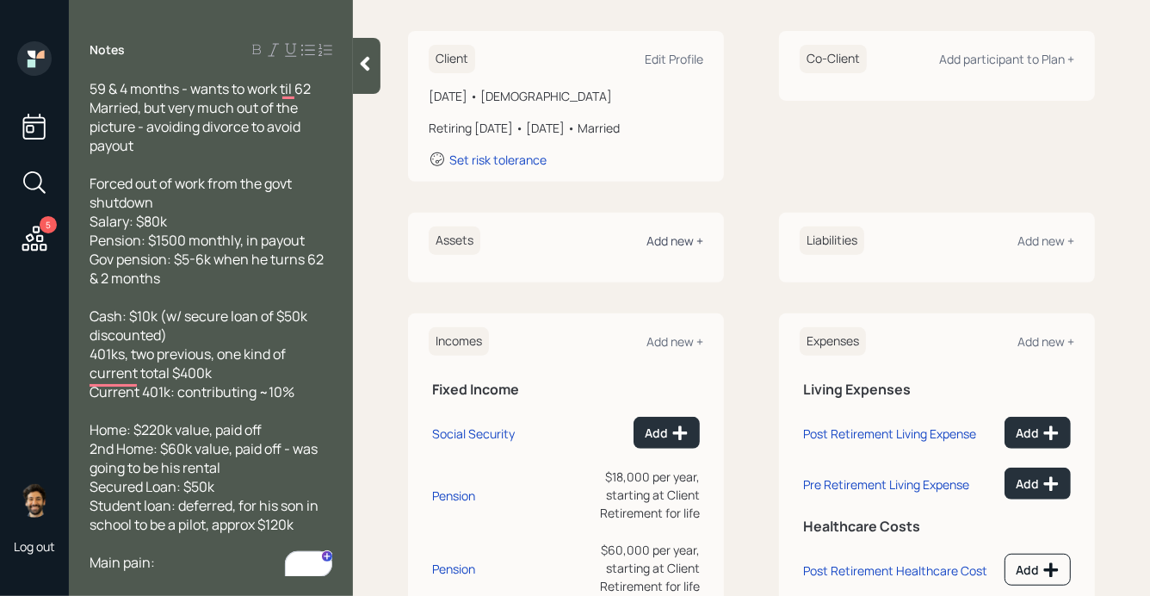
click at [680, 241] on div "Add new +" at bounding box center [674, 240] width 57 height 16
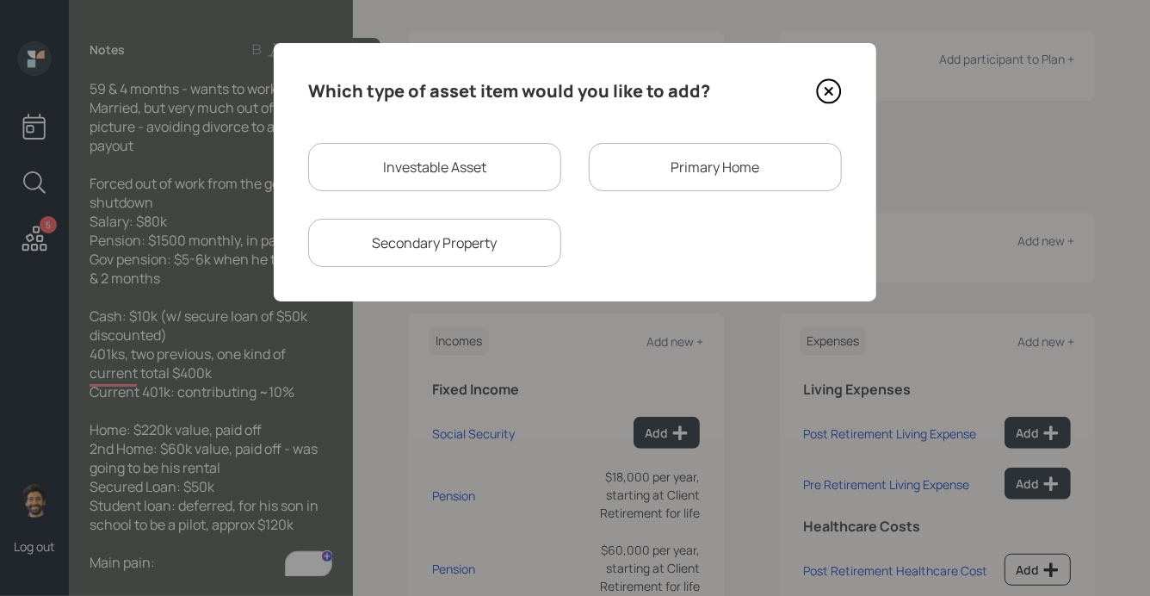
click at [454, 176] on div "Investable Asset" at bounding box center [434, 167] width 253 height 48
select select "taxable"
select select "balanced"
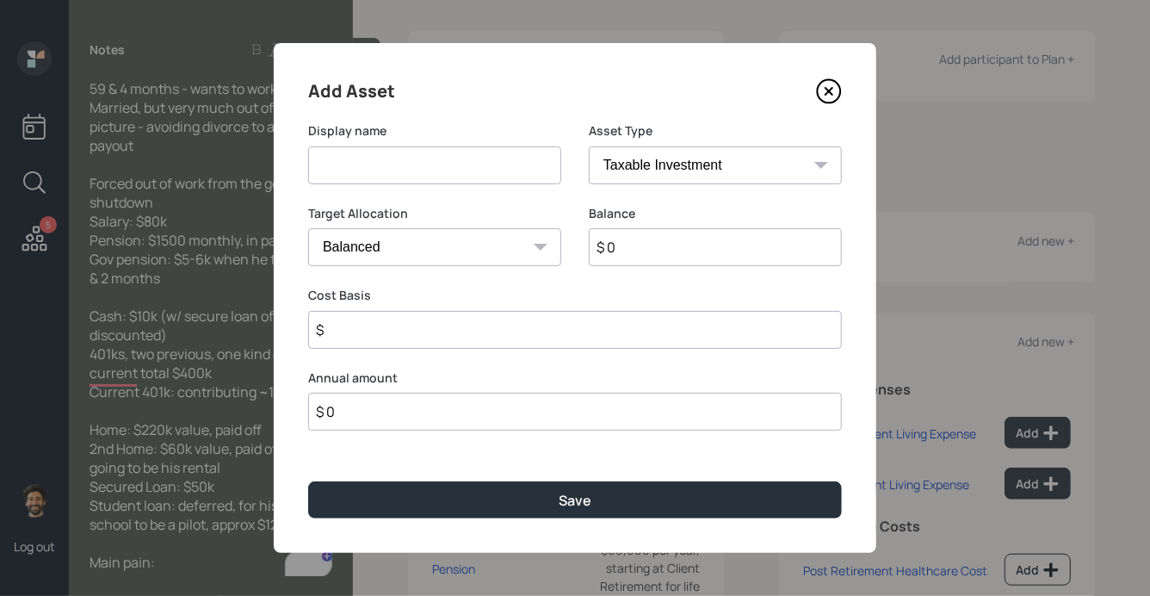
click at [376, 169] on input at bounding box center [434, 165] width 253 height 38
type input "F"
type input "401ks"
click at [646, 248] on input "$ 0" at bounding box center [715, 247] width 253 height 38
type input "$ 400,000"
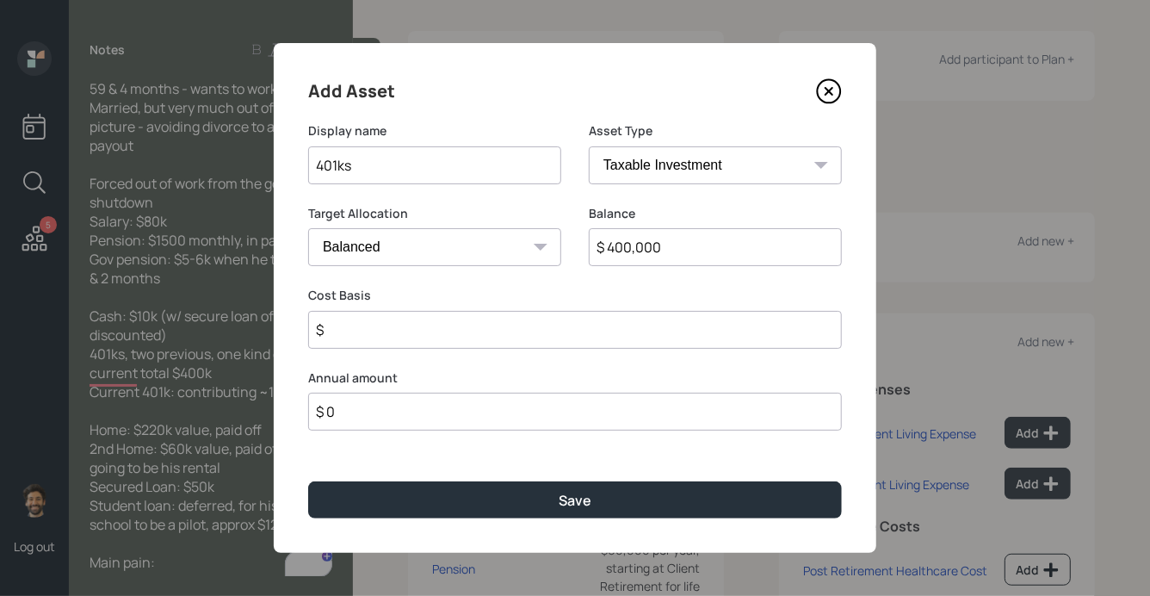
click at [630, 172] on select "SEP [PERSON_NAME] IRA 401(k) [PERSON_NAME] 401(k) 403(b) [PERSON_NAME] 403(b) 4…" at bounding box center [715, 165] width 253 height 38
select select "company_sponsored"
click at [589, 146] on select "SEP [PERSON_NAME] IRA 401(k) [PERSON_NAME] 401(k) 403(b) [PERSON_NAME] 403(b) 4…" at bounding box center [715, 165] width 253 height 38
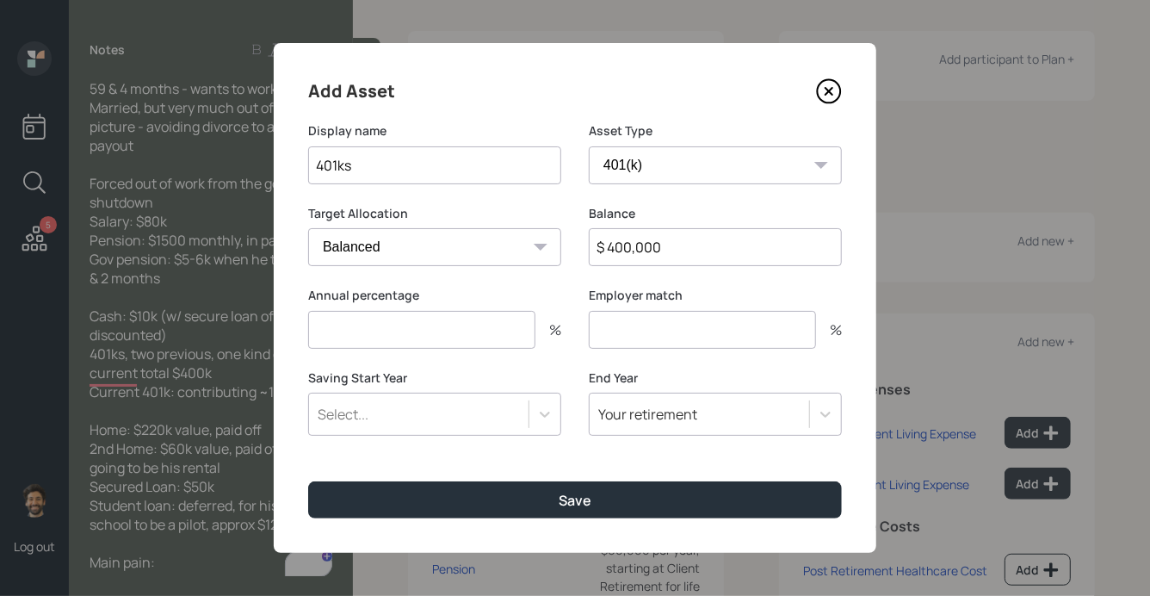
click at [409, 334] on input "number" at bounding box center [421, 330] width 227 height 38
type input "0"
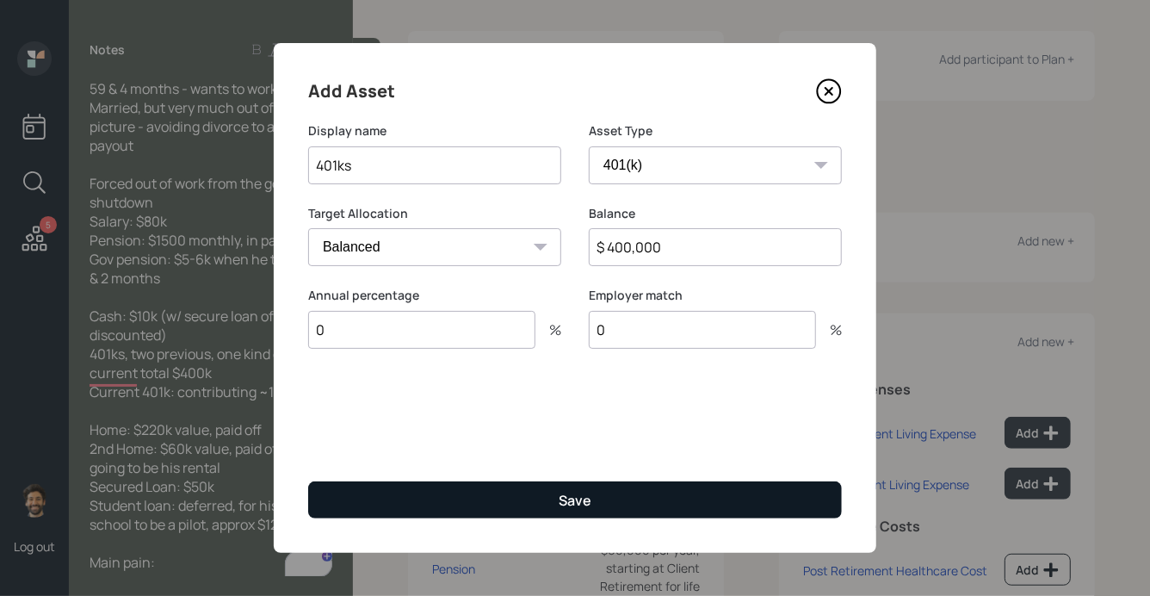
type input "0"
click at [358, 504] on button "Save" at bounding box center [575, 499] width 534 height 37
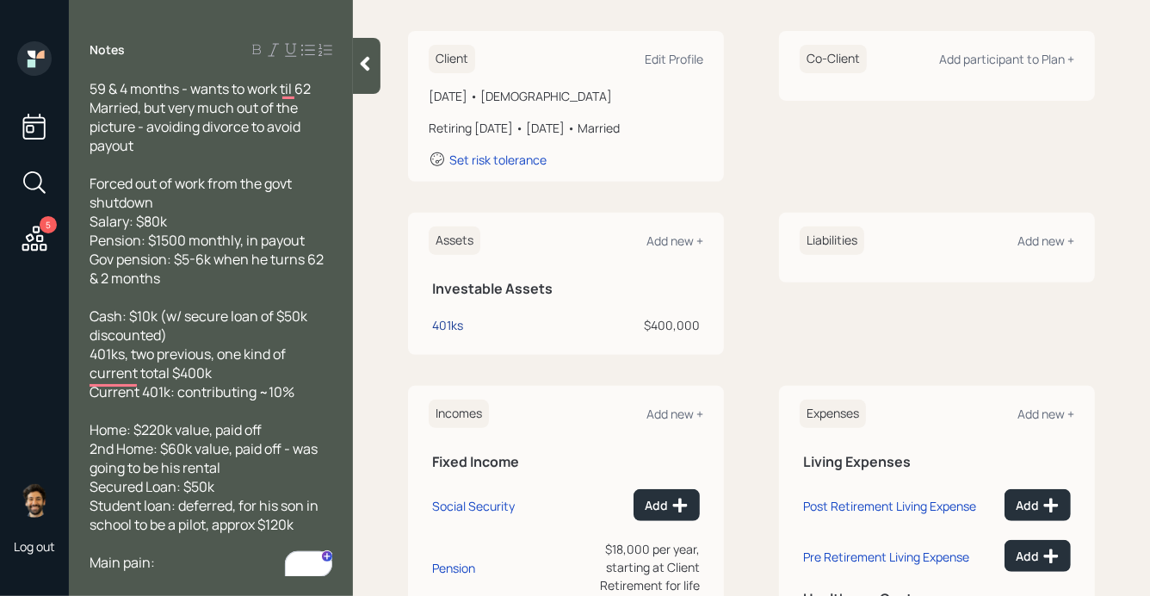
click at [457, 325] on div "401ks" at bounding box center [447, 325] width 31 height 18
select select "company_sponsored"
select select "balanced"
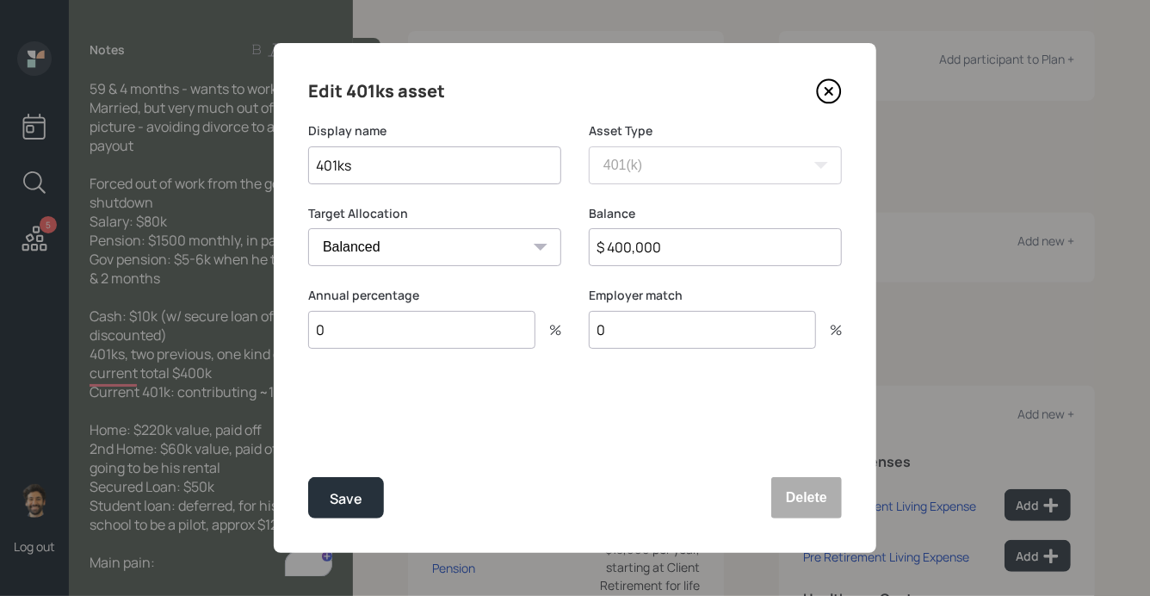
click at [315, 170] on input "401ks" at bounding box center [434, 165] width 253 height 38
type input "Former 401ks"
click at [337, 515] on button "Save" at bounding box center [346, 497] width 76 height 41
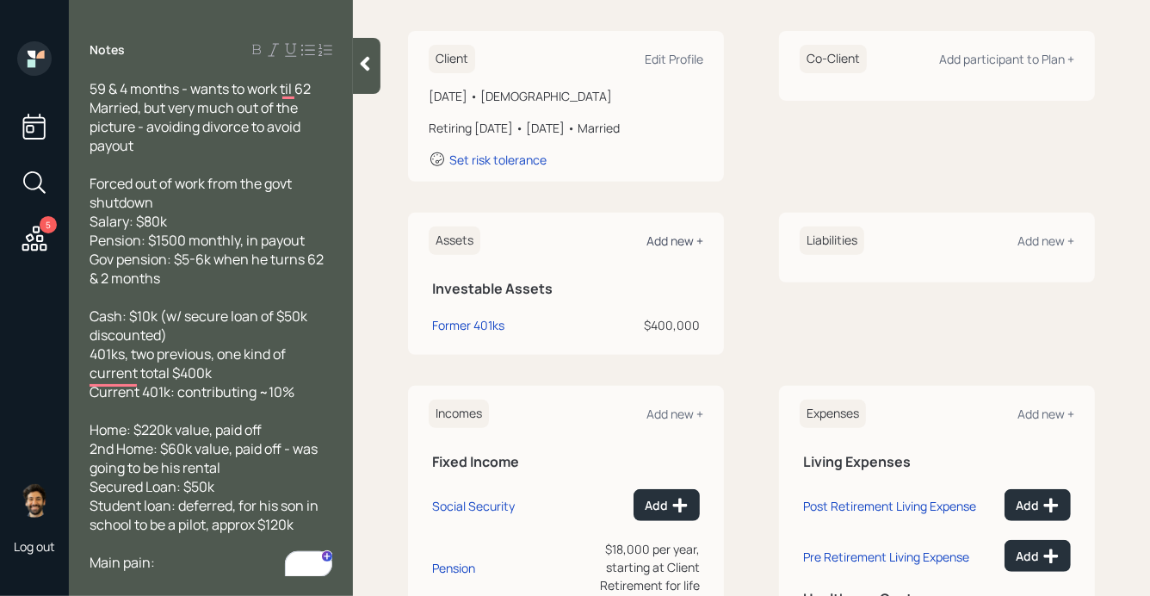
click at [668, 240] on div "Add new +" at bounding box center [674, 240] width 57 height 16
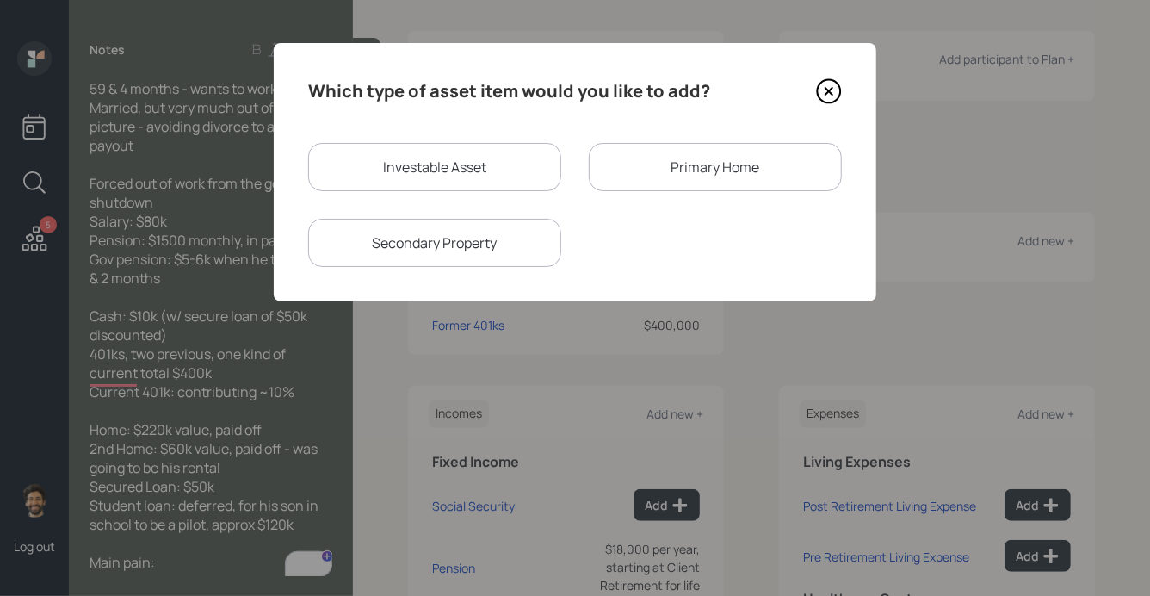
click at [449, 163] on div "Investable Asset" at bounding box center [434, 167] width 253 height 48
select select "taxable"
select select "balanced"
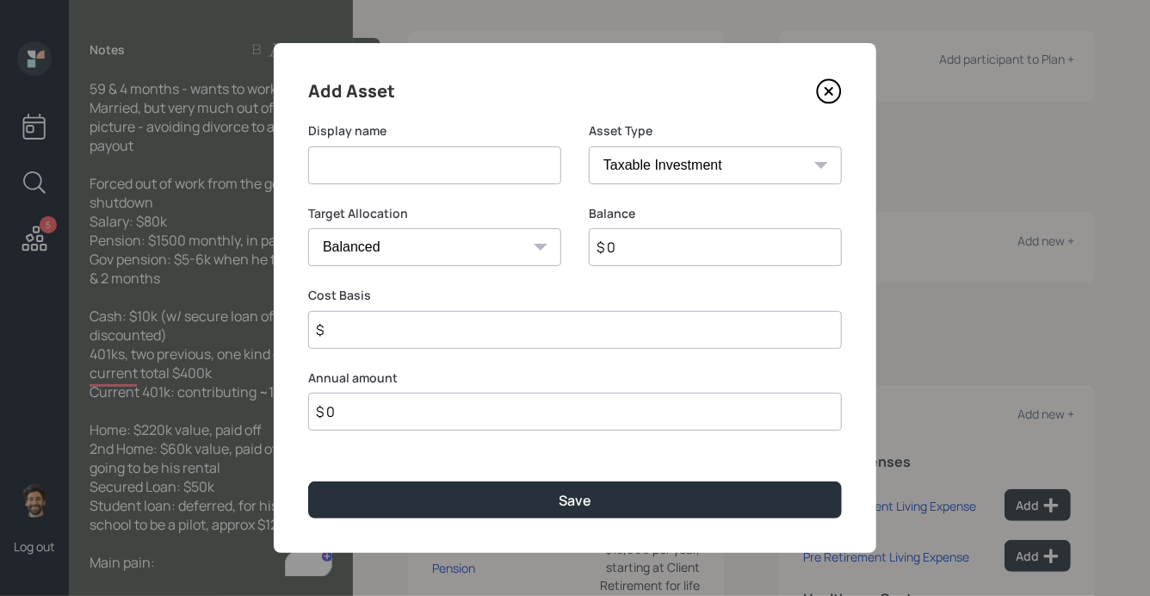
click at [337, 176] on input at bounding box center [434, 165] width 253 height 38
type input "Current 401k"
click at [644, 254] on input "$ 0" at bounding box center [715, 247] width 253 height 38
type input "$ 1"
click at [678, 160] on select "SEP [PERSON_NAME] IRA 401(k) [PERSON_NAME] 401(k) 403(b) [PERSON_NAME] 403(b) 4…" at bounding box center [715, 165] width 253 height 38
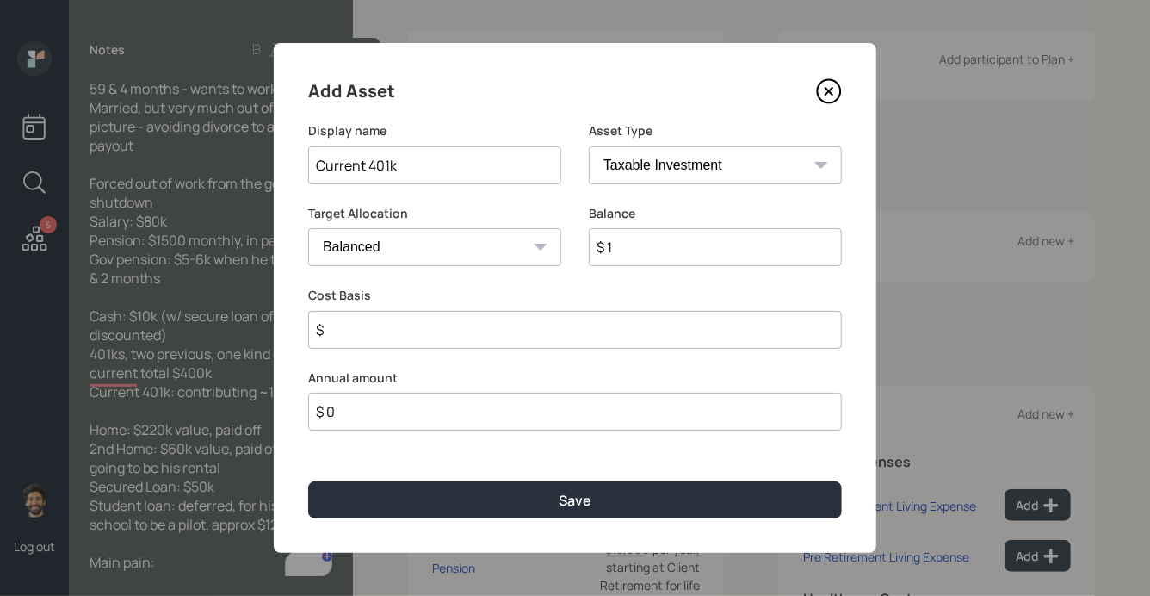
select select "company_sponsored"
click at [589, 146] on select "SEP [PERSON_NAME] IRA 401(k) [PERSON_NAME] 401(k) 403(b) [PERSON_NAME] 403(b) 4…" at bounding box center [715, 165] width 253 height 38
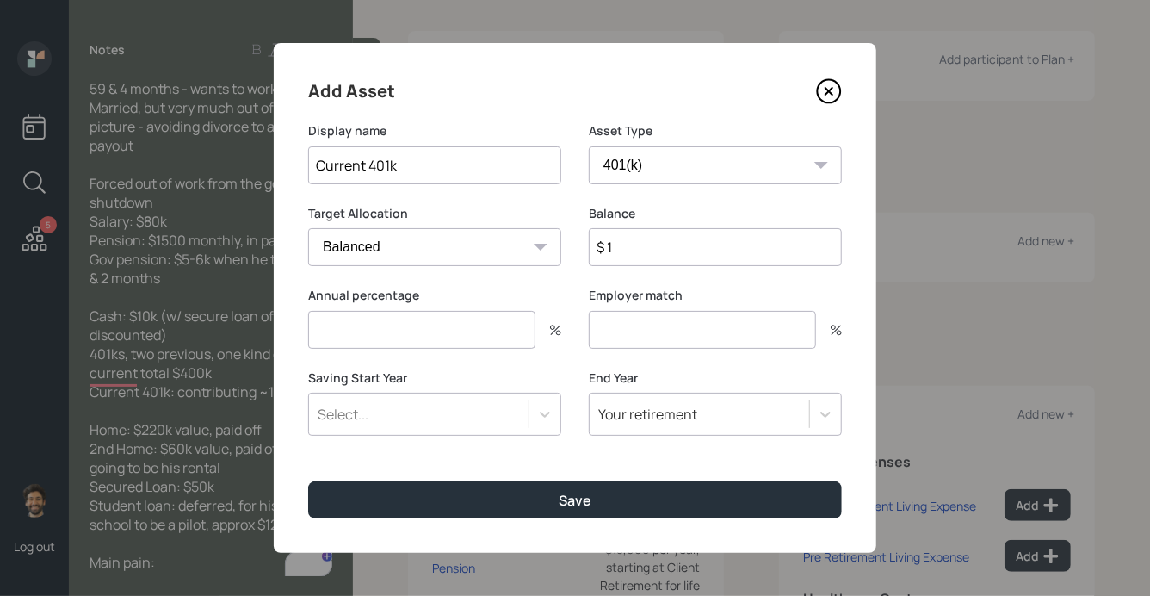
click at [353, 322] on input "number" at bounding box center [421, 330] width 227 height 38
type input "0"
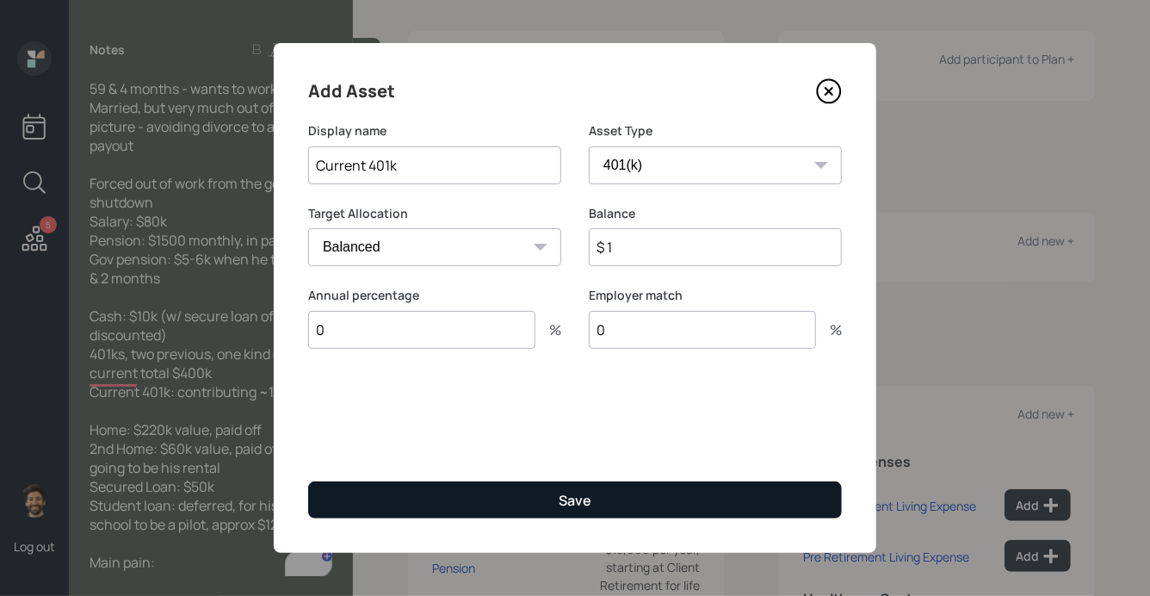
type input "0"
click at [345, 508] on button "Save" at bounding box center [575, 499] width 534 height 37
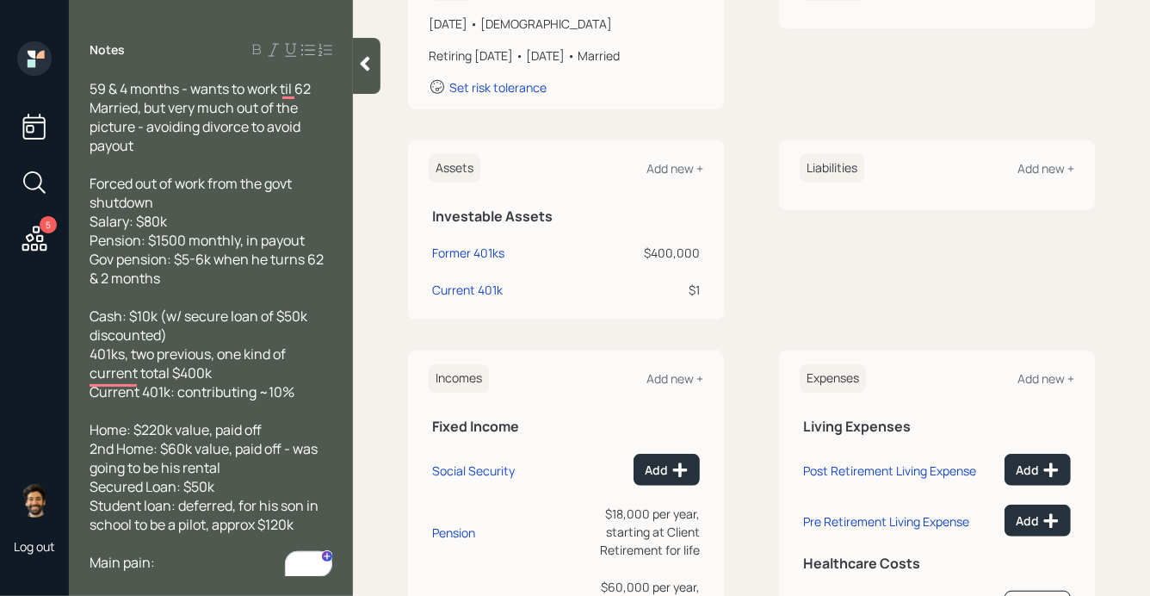
scroll to position [303, 0]
click at [677, 168] on div "Add new +" at bounding box center [674, 166] width 57 height 16
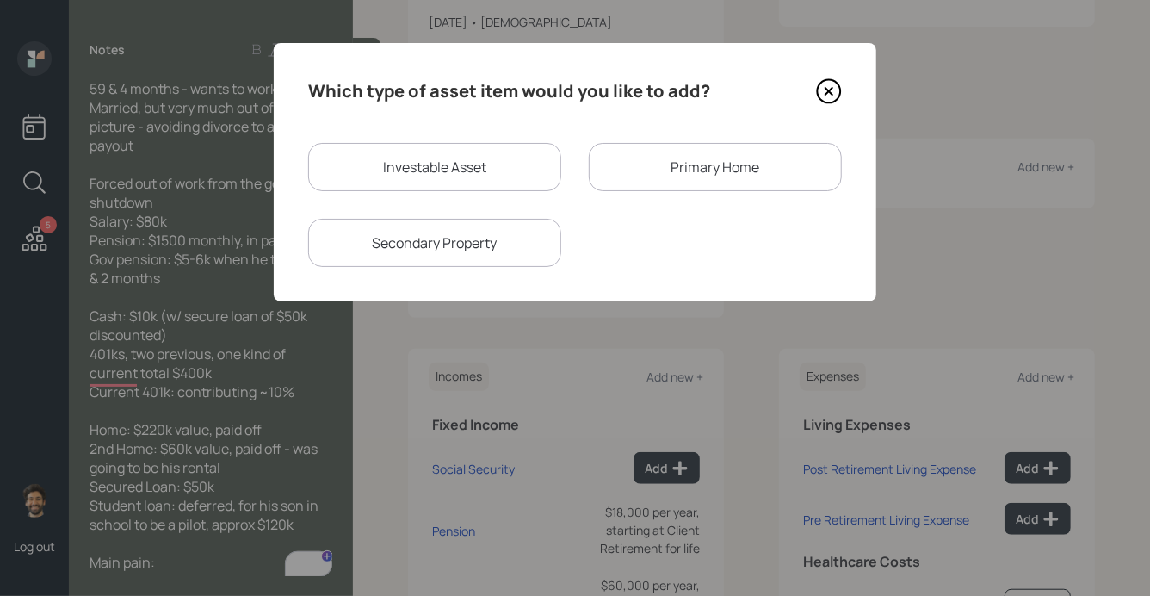
click at [646, 182] on div "Primary Home" at bounding box center [715, 167] width 253 height 48
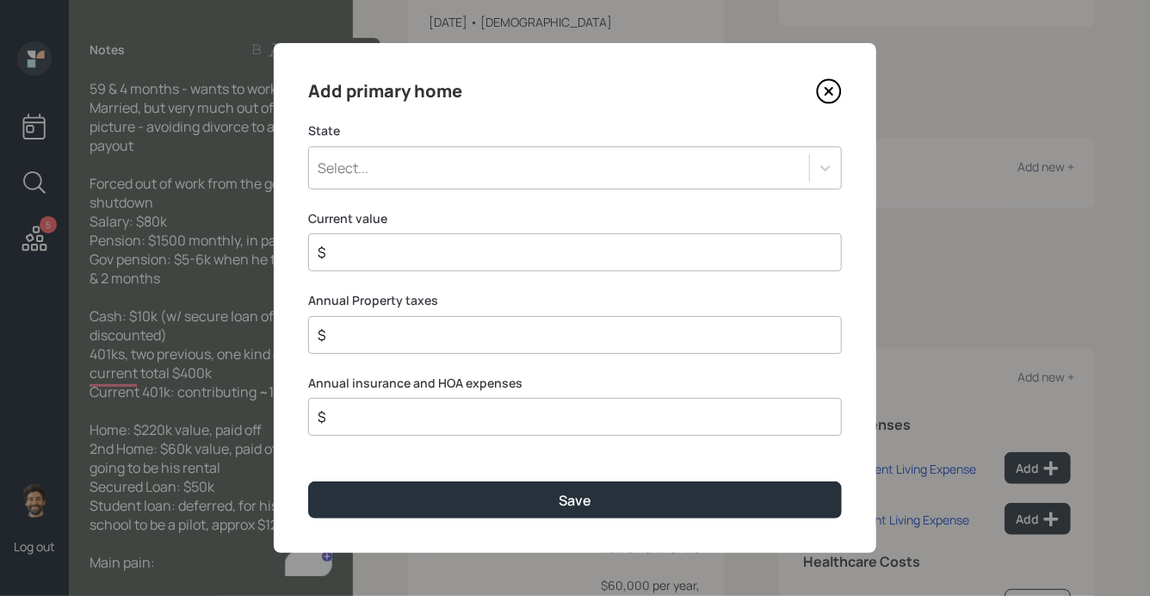
drag, startPoint x: 447, startPoint y: 165, endPoint x: 448, endPoint y: 147, distance: 18.2
click at [447, 165] on div "Select..." at bounding box center [559, 167] width 500 height 29
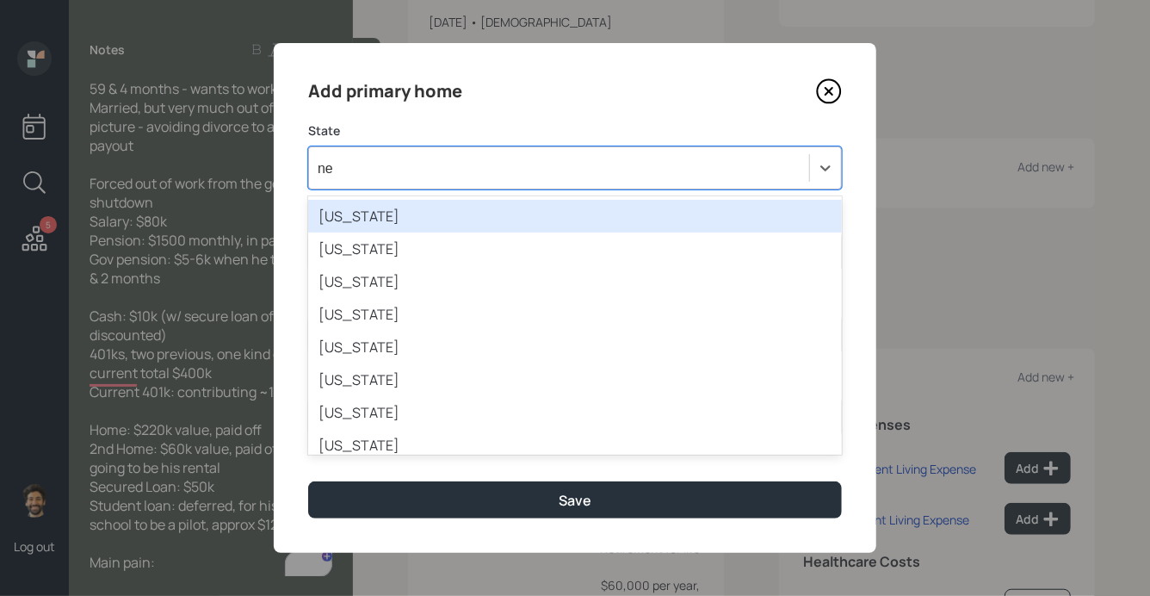
type input "new"
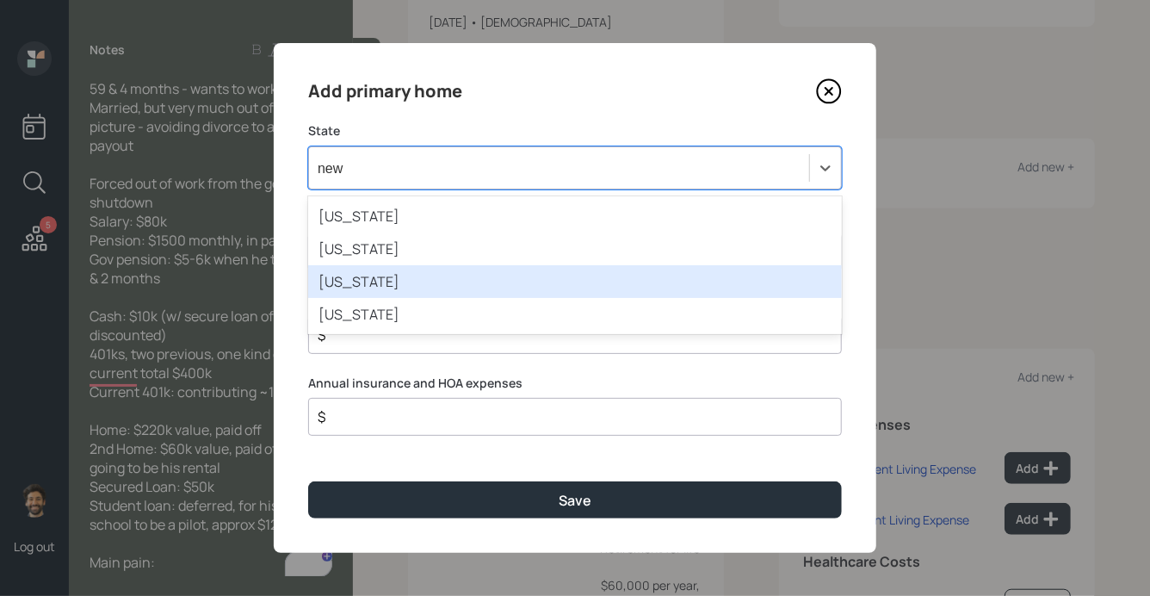
click at [369, 283] on div "[US_STATE]" at bounding box center [575, 281] width 534 height 33
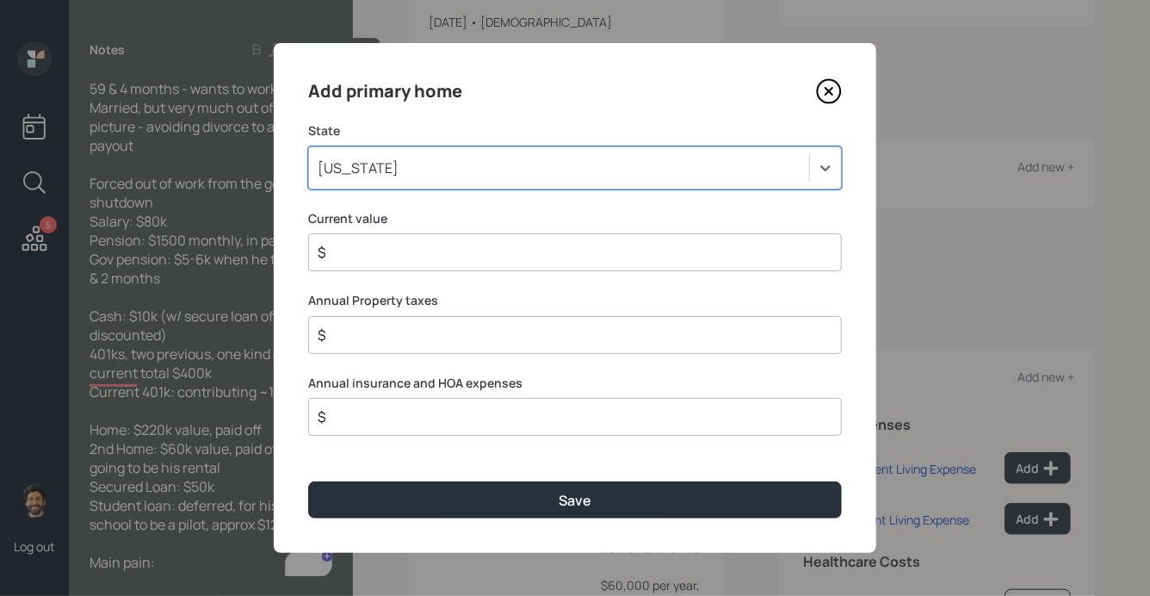
click at [365, 252] on input "$" at bounding box center [568, 252] width 504 height 21
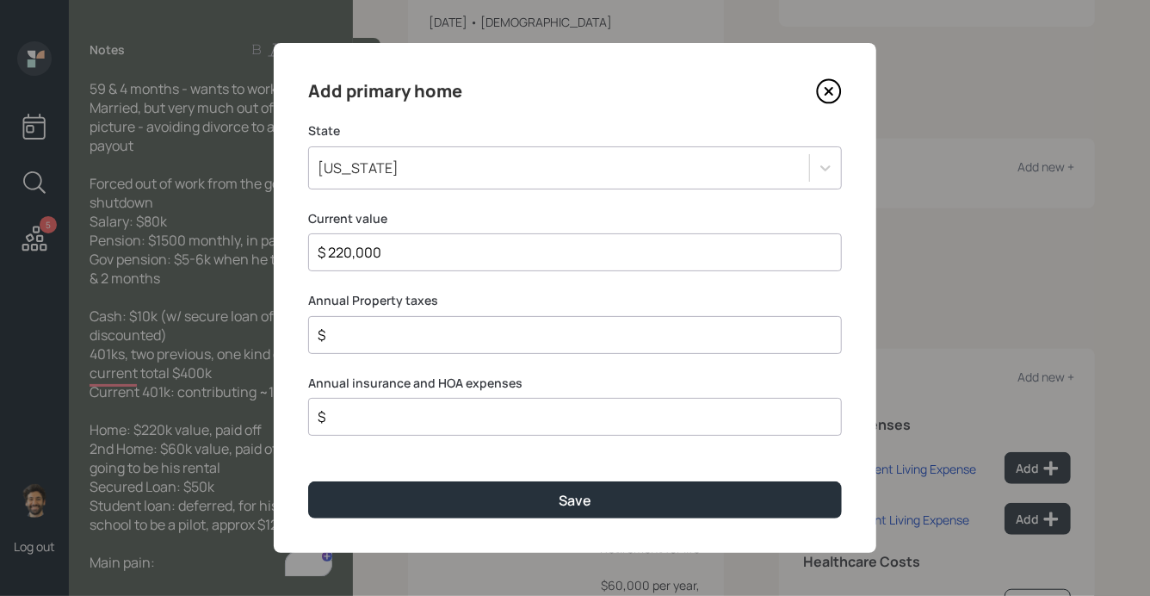
type input "$ 220,000"
type input "$ 1"
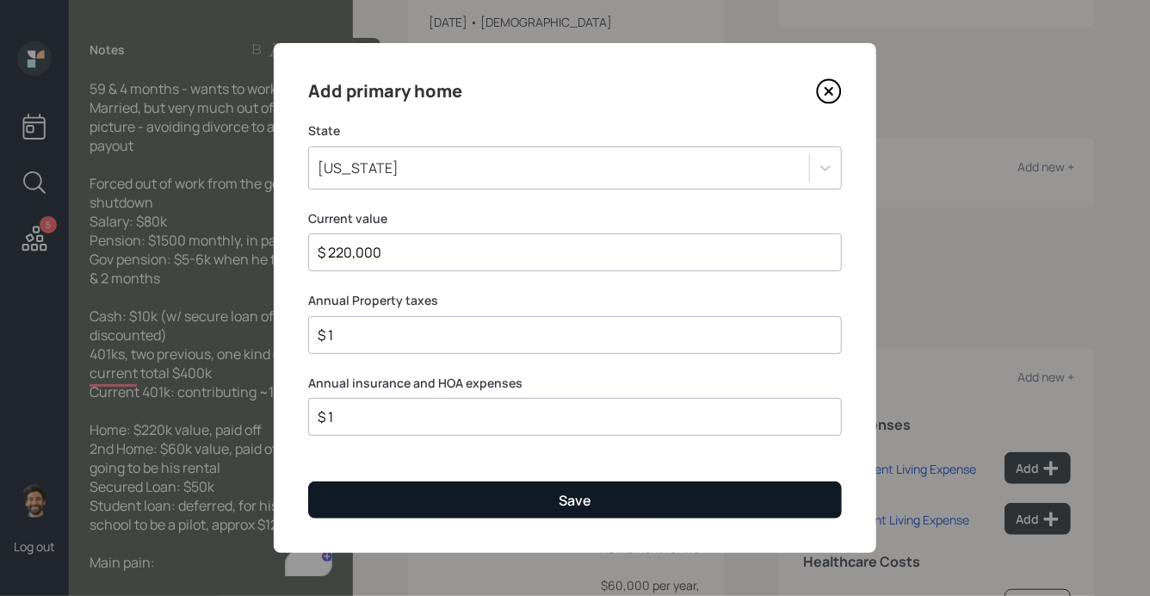
type input "$ 1"
click at [362, 515] on button "Save" at bounding box center [575, 499] width 534 height 37
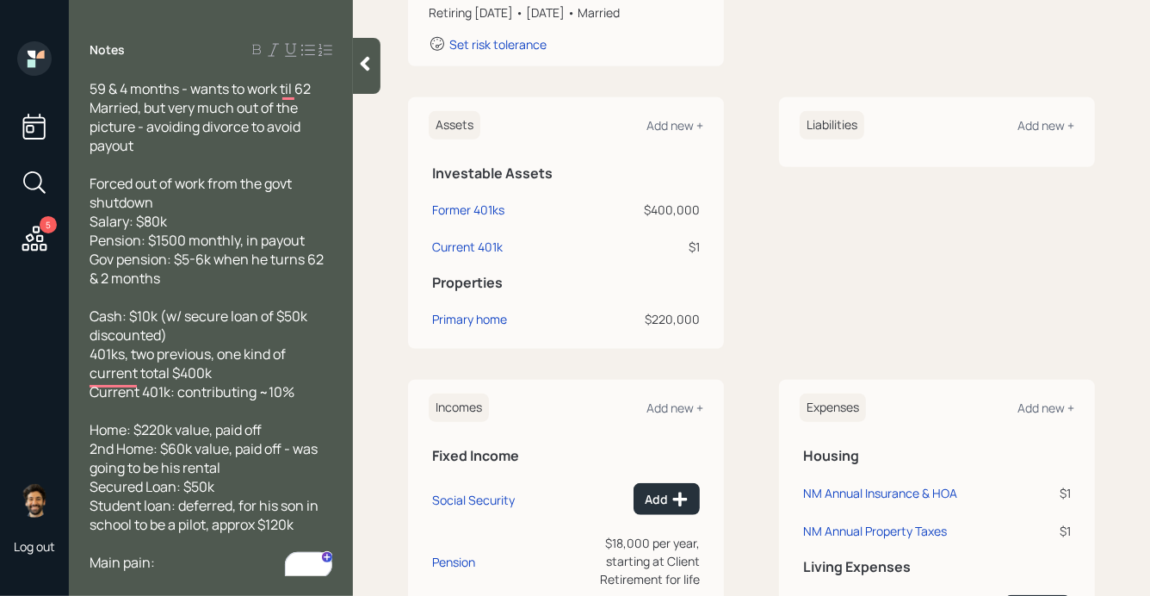
click at [355, 66] on div at bounding box center [367, 66] width 28 height 56
